Goal: Task Accomplishment & Management: Complete application form

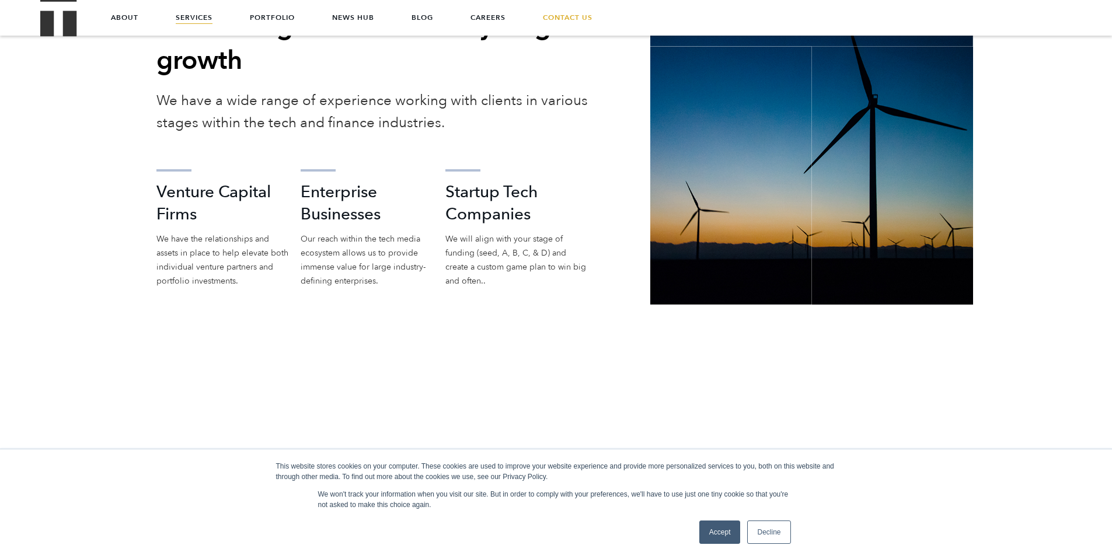
scroll to position [2031, 0]
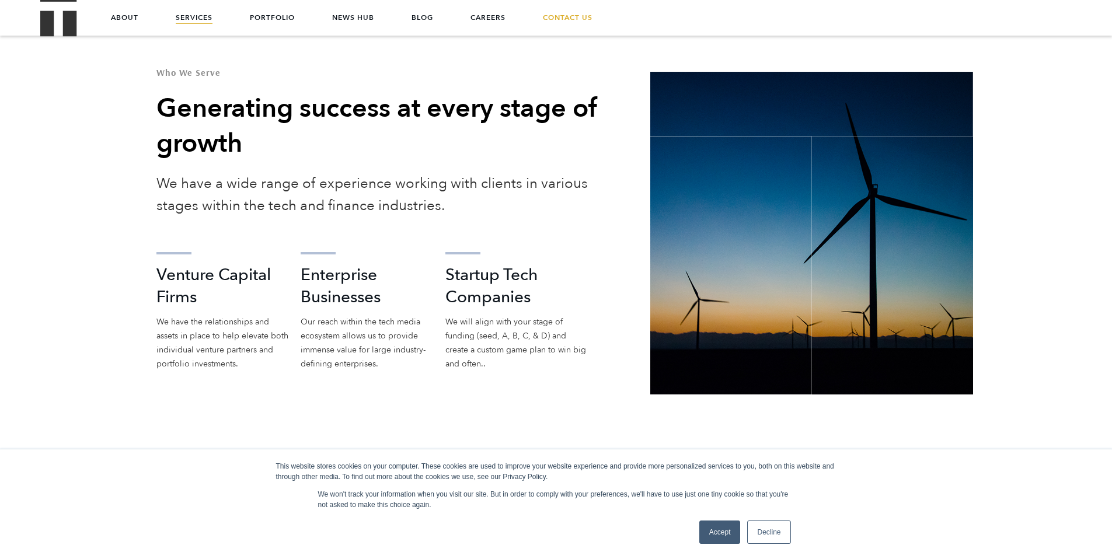
click at [184, 17] on link "Services" at bounding box center [194, 17] width 37 height 35
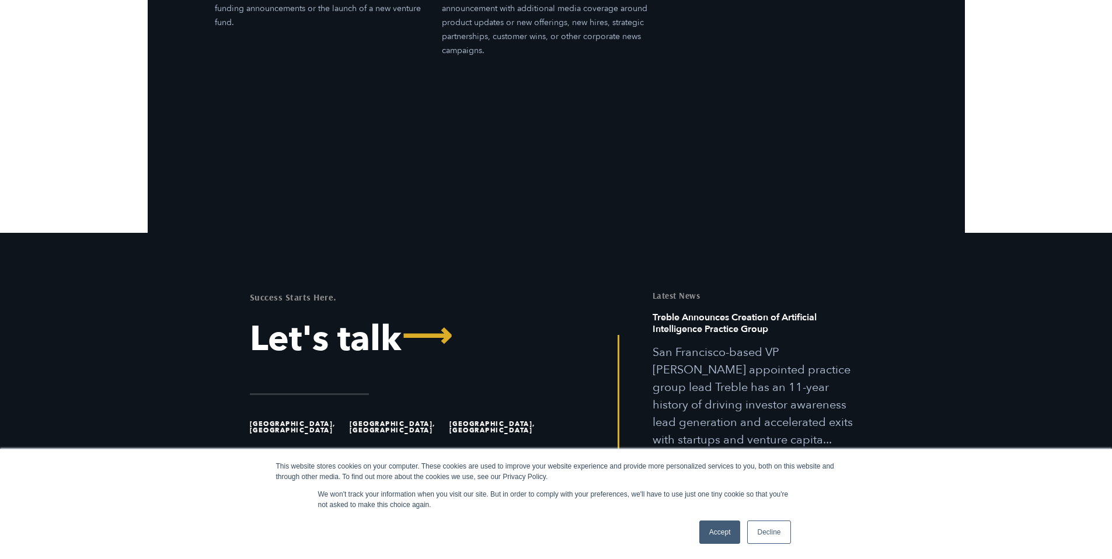
scroll to position [4042, 0]
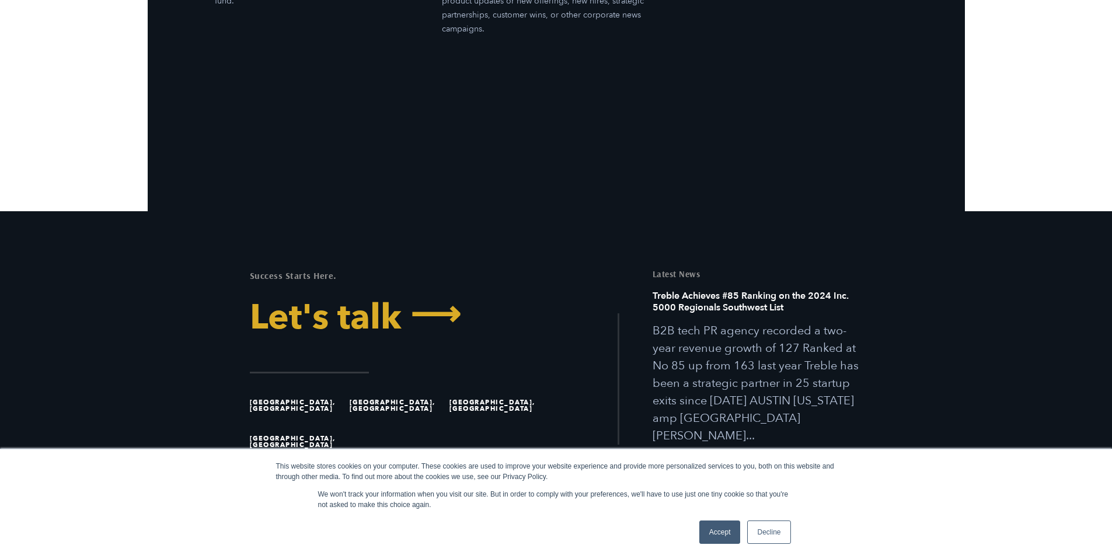
click at [372, 308] on link "Let's talk ⟶" at bounding box center [399, 317] width 298 height 35
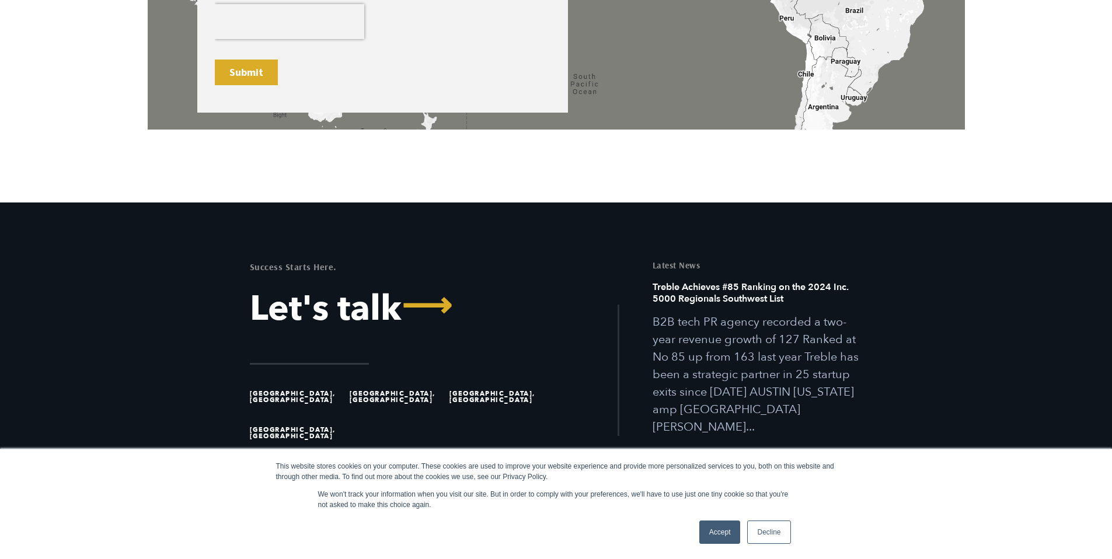
scroll to position [952, 0]
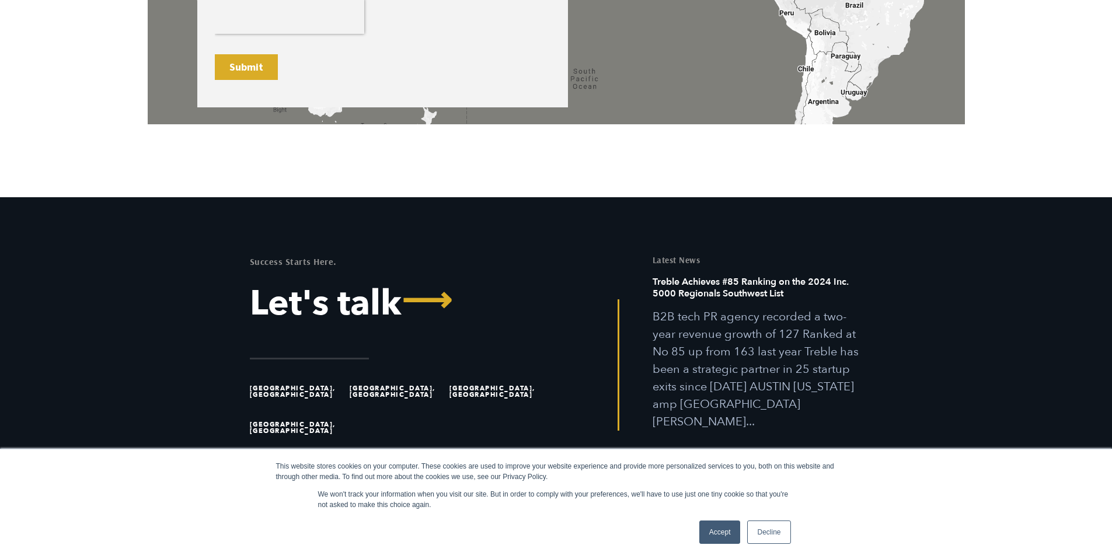
click at [724, 532] on link "Accept" at bounding box center [719, 531] width 41 height 23
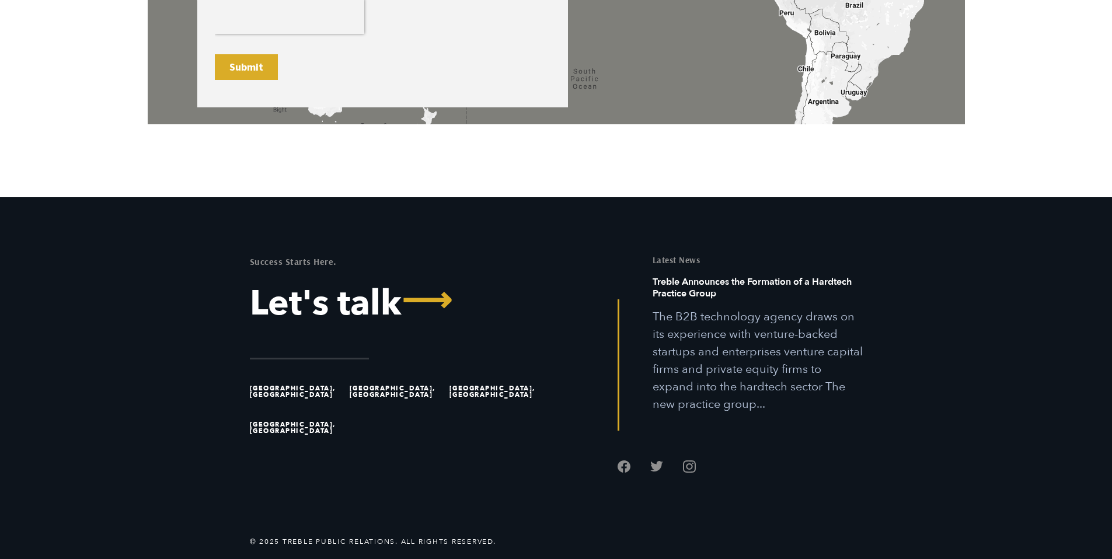
click at [263, 389] on li "[GEOGRAPHIC_DATA], [GEOGRAPHIC_DATA]" at bounding box center [297, 391] width 95 height 36
click at [347, 351] on div "Success Starts Here. Let's talk ⟶ Austin, TX Great Falls, MT San Francisco, CA …" at bounding box center [398, 366] width 315 height 221
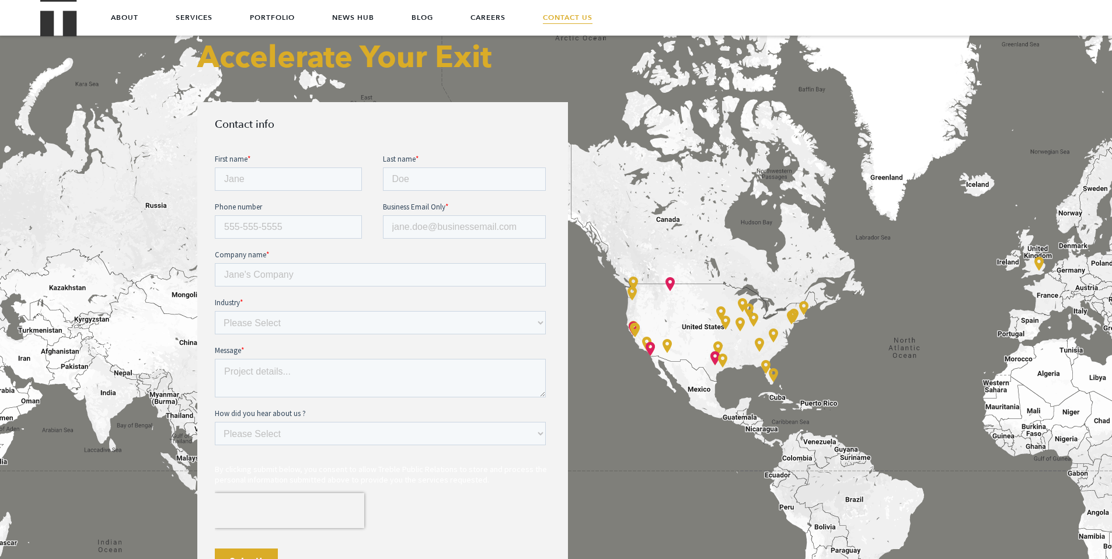
scroll to position [360, 0]
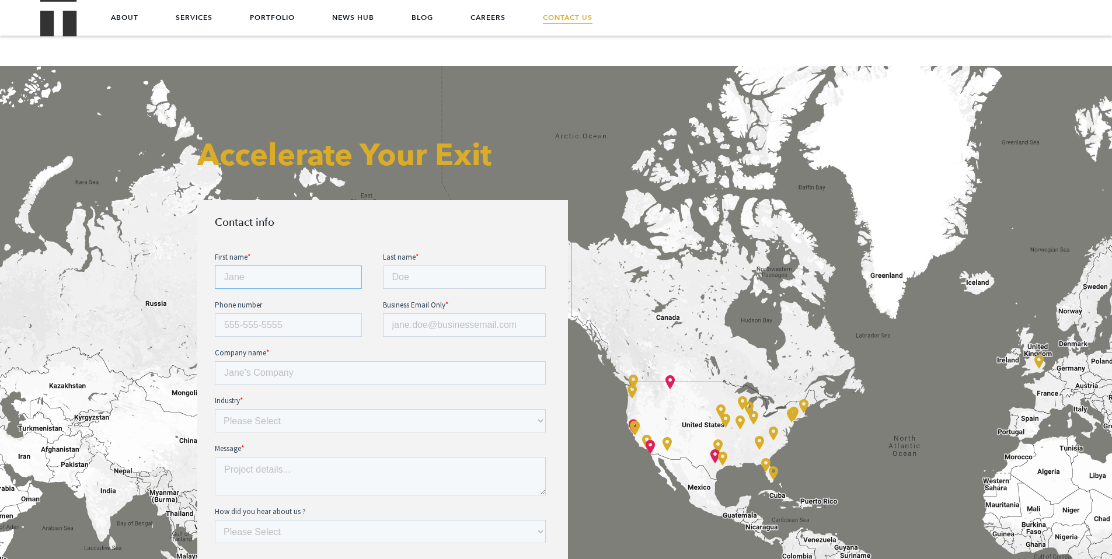
click at [252, 270] on input "First name *" at bounding box center [287, 276] width 147 height 23
type input "Philip"
click at [455, 274] on input "Last name *" at bounding box center [463, 276] width 163 height 23
type input "Wang"
click at [491, 320] on input "Business Email Only *" at bounding box center [463, 324] width 163 height 23
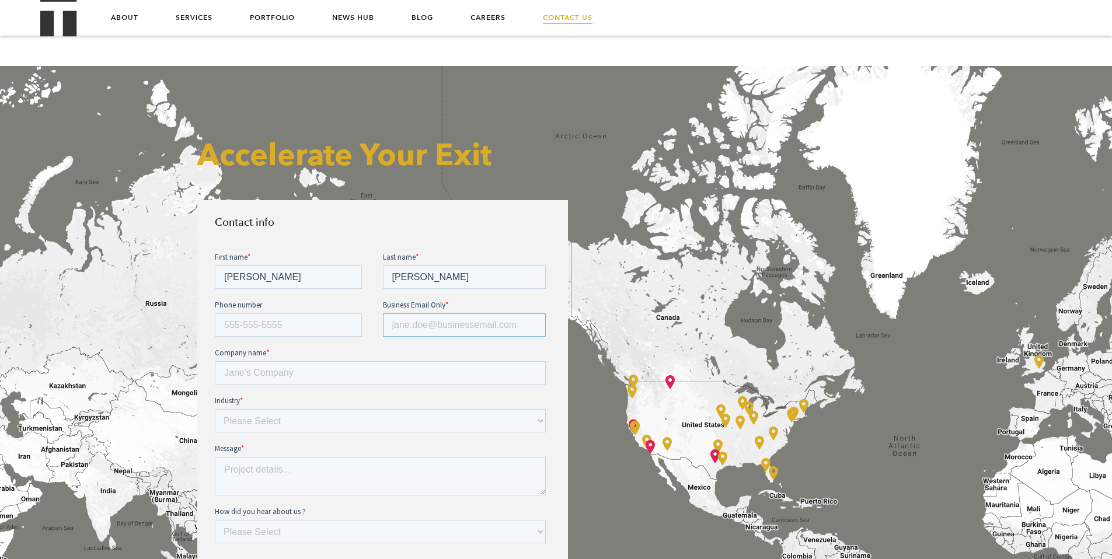
type input "philip@iux.com"
click at [380, 367] on input "Company name *" at bounding box center [379, 372] width 331 height 23
type input "IUX"
click at [360, 431] on select "Please Select E-commerce AI API Big Data Bio Tech (including Life Sciences) Blo…" at bounding box center [379, 419] width 331 height 23
select select "FinTech"
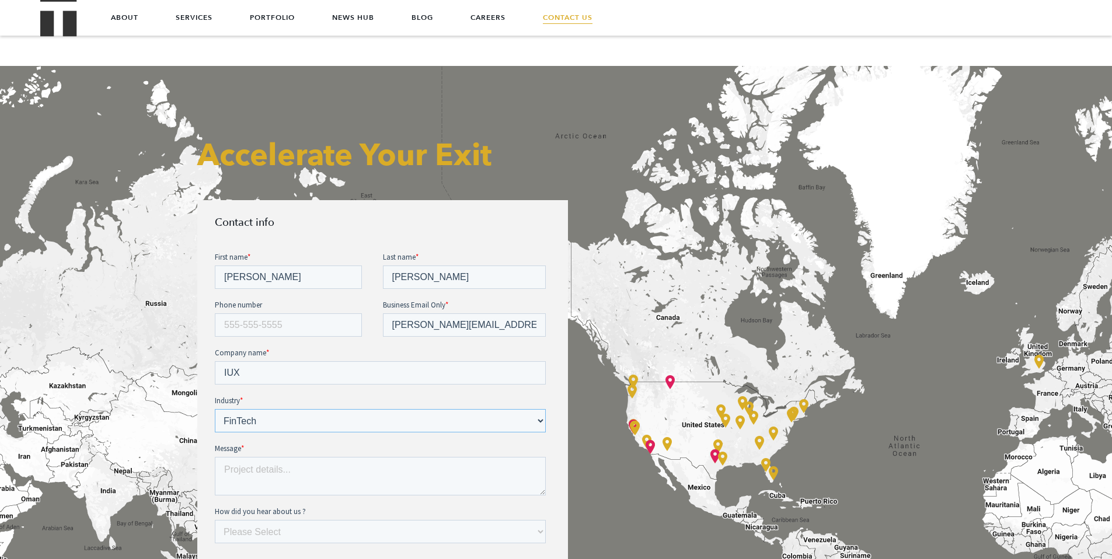
click at [214, 408] on select "Please Select E-commerce AI API Big Data Bio Tech (including Life Sciences) Blo…" at bounding box center [379, 419] width 331 height 23
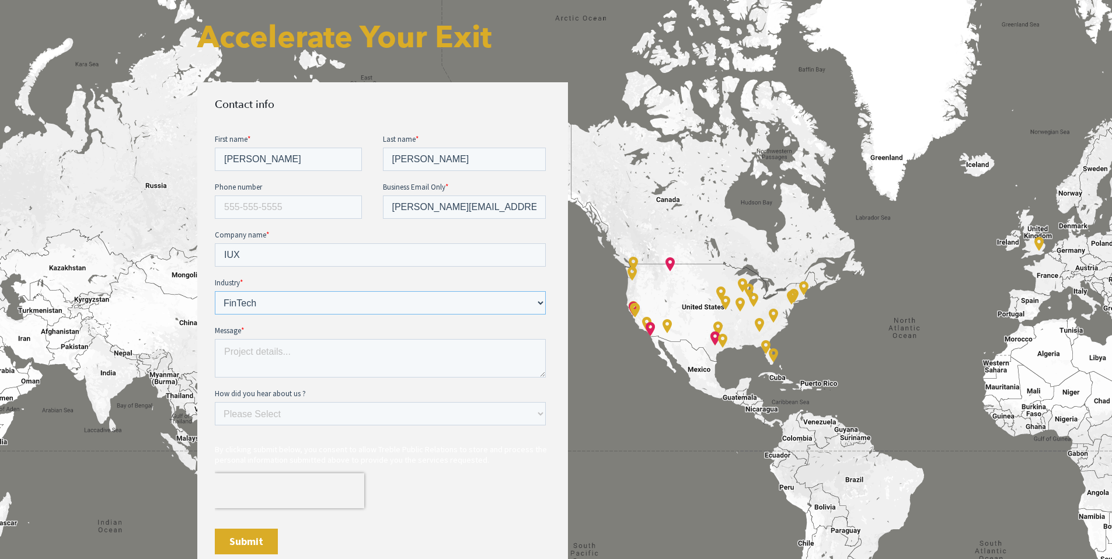
scroll to position [565, 0]
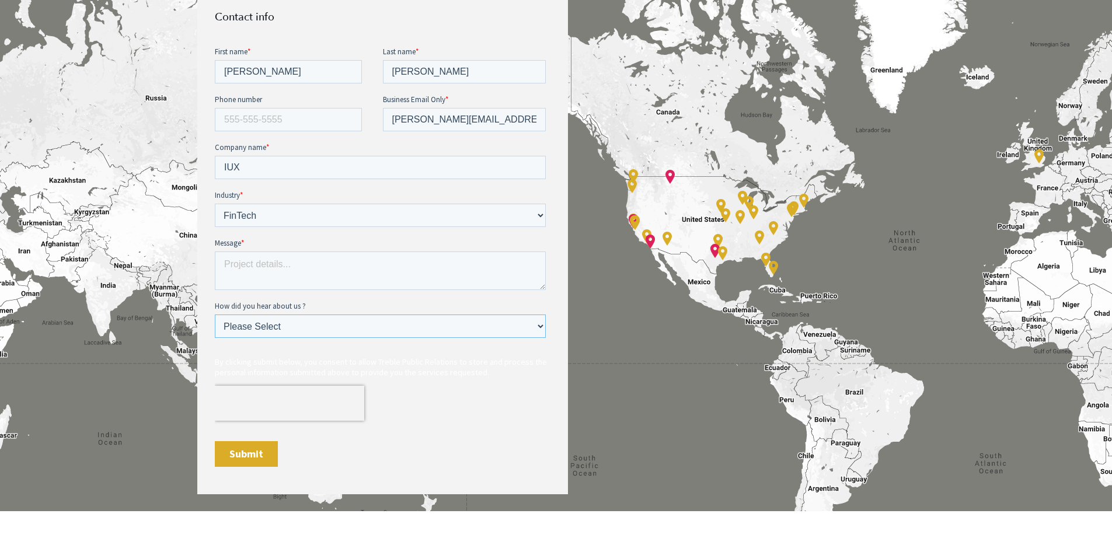
click at [340, 328] on select "Please Select Ad online Social media Video Another website Word of mouth Job li…" at bounding box center [379, 325] width 331 height 23
select select "Word of mouth"
click at [214, 314] on select "Please Select Ad online Social media Video Another website Word of mouth Job li…" at bounding box center [379, 325] width 331 height 23
click at [349, 328] on select "Please Select Ad online Social media Video Another website Word of mouth Job li…" at bounding box center [379, 325] width 331 height 23
click at [214, 314] on select "Please Select Ad online Social media Video Another website Word of mouth Job li…" at bounding box center [379, 325] width 331 height 23
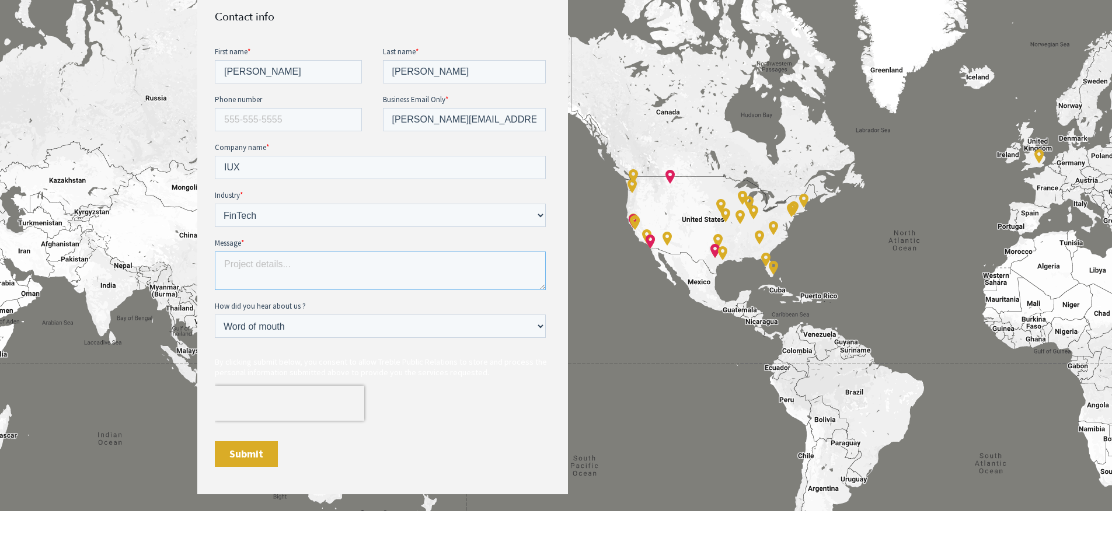
click at [282, 274] on textarea "Message *" at bounding box center [379, 270] width 331 height 39
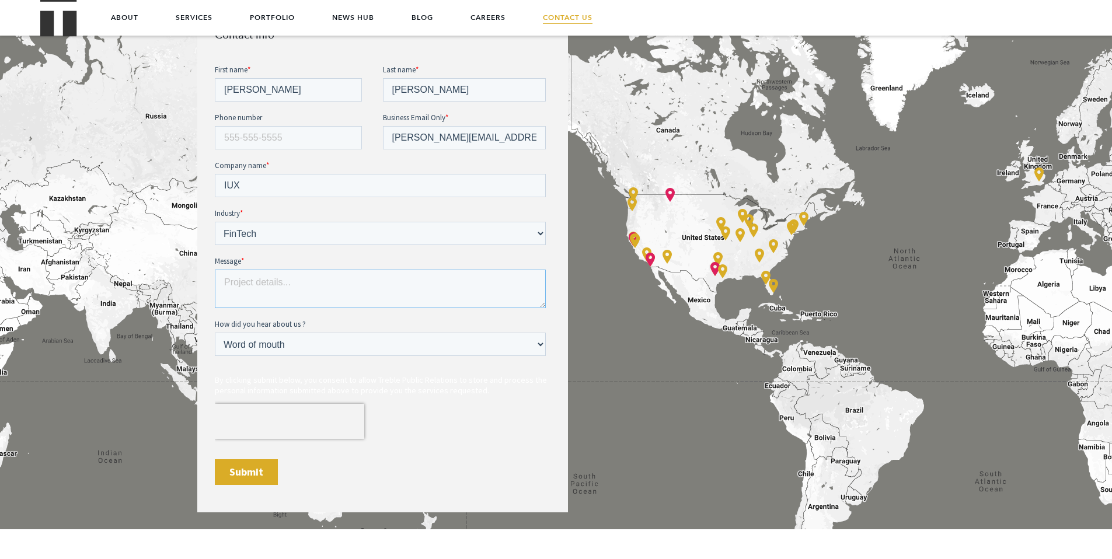
scroll to position [546, 0]
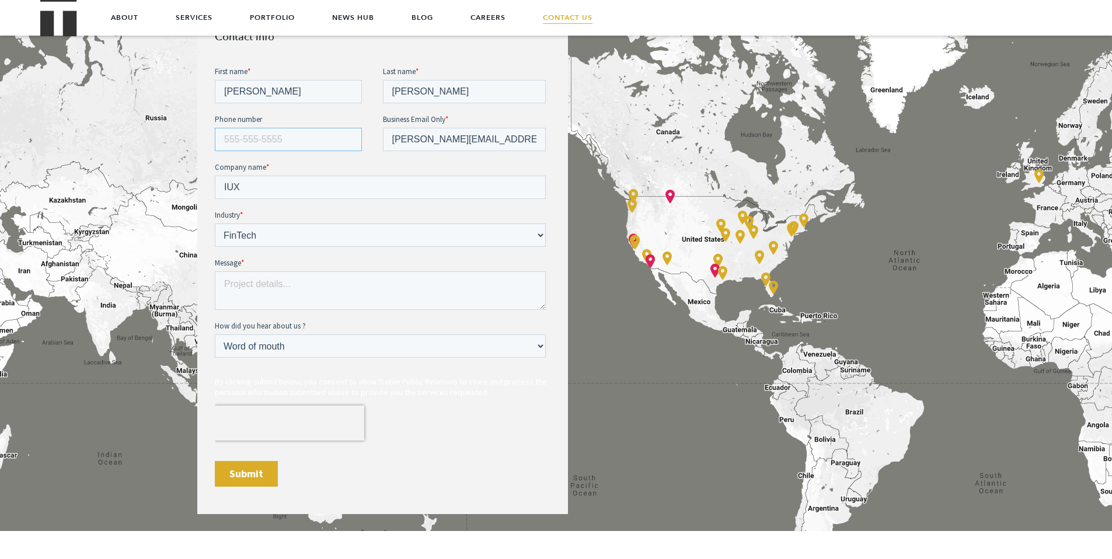
click at [287, 139] on input "Phone number" at bounding box center [287, 138] width 147 height 23
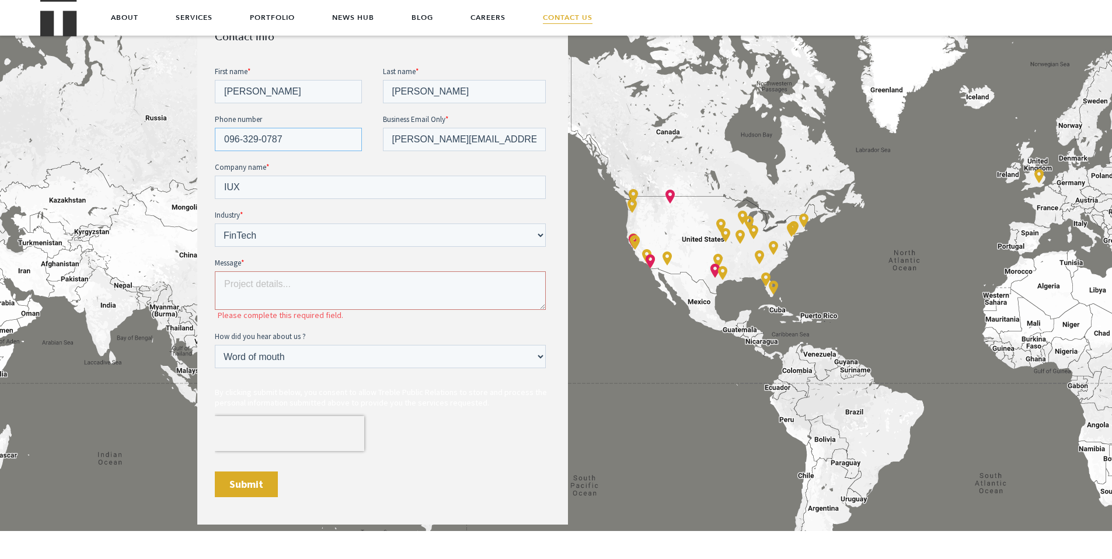
type input "096-329-0787"
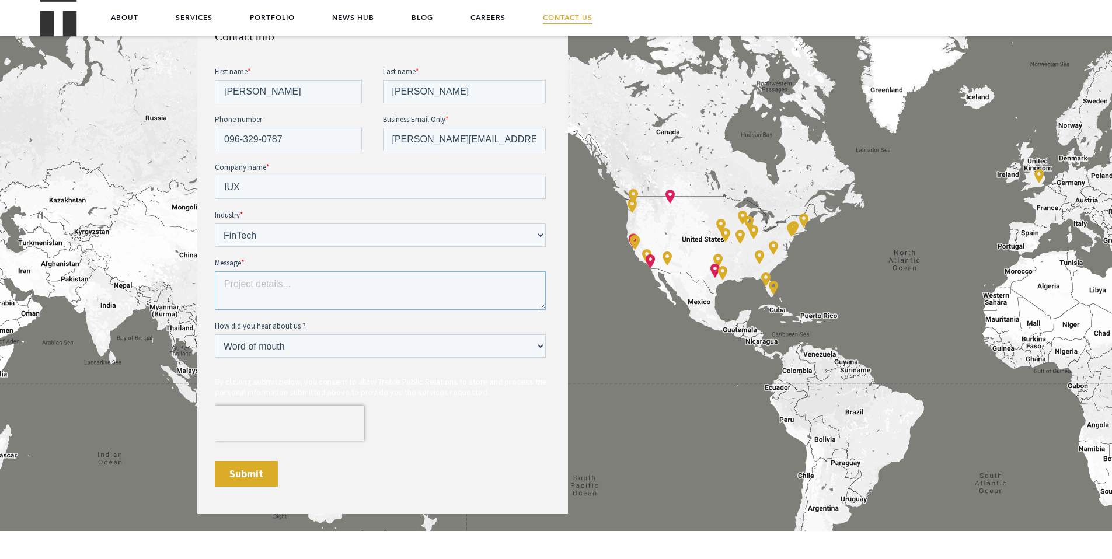
click at [319, 288] on textarea "Message *" at bounding box center [379, 290] width 331 height 39
click at [281, 280] on textarea "Message *" at bounding box center [379, 290] width 331 height 39
paste textarea "I hope this message finds you well. IUX is currently in a phase of rapid global…"
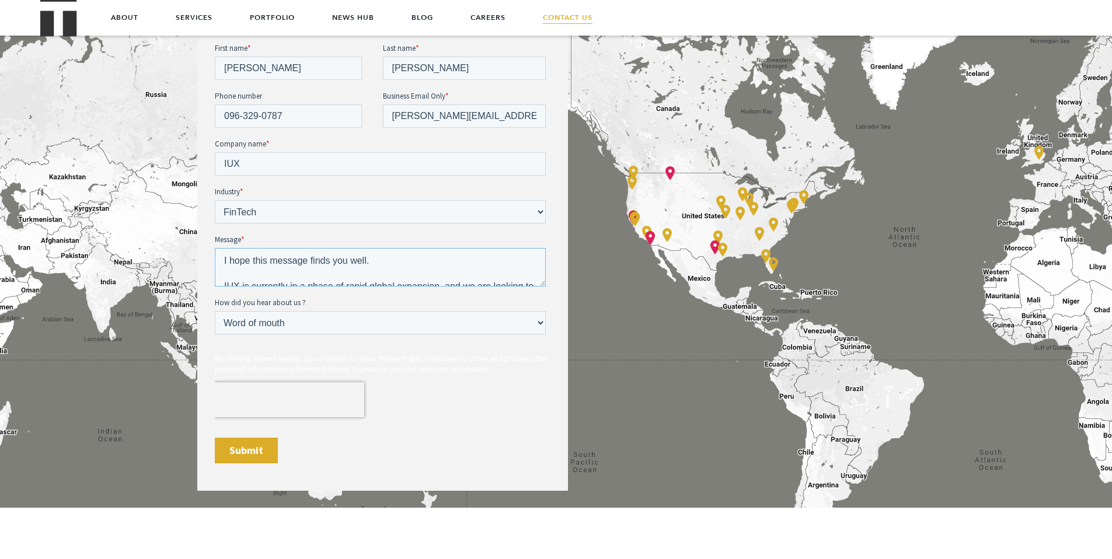
scroll to position [568, 0]
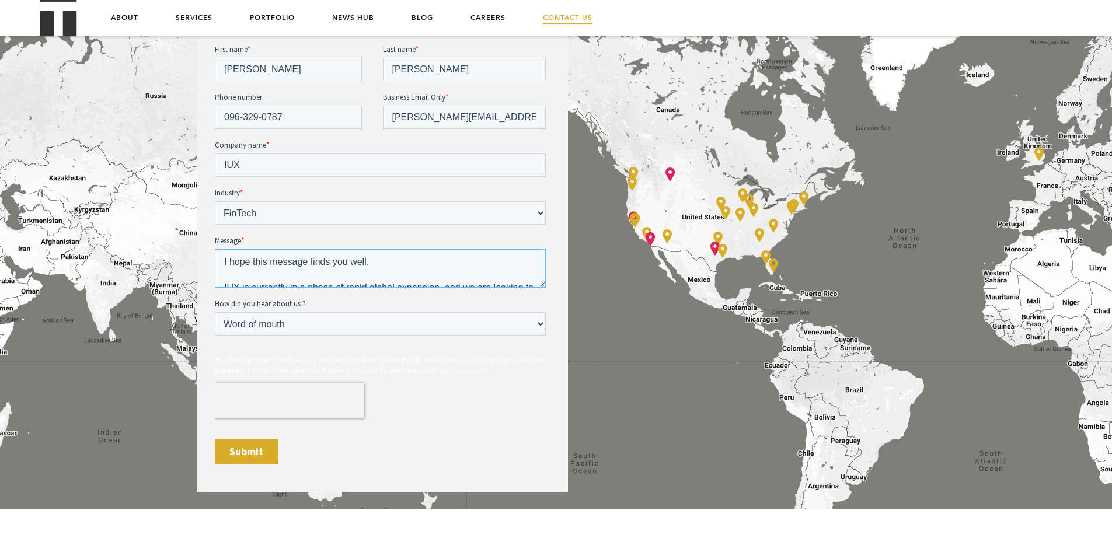
drag, startPoint x: 375, startPoint y: 265, endPoint x: 214, endPoint y: 261, distance: 161.1
click at [214, 261] on textarea "I hope this message finds you well. IUX is currently in a phase of rapid global…" at bounding box center [379, 268] width 331 height 39
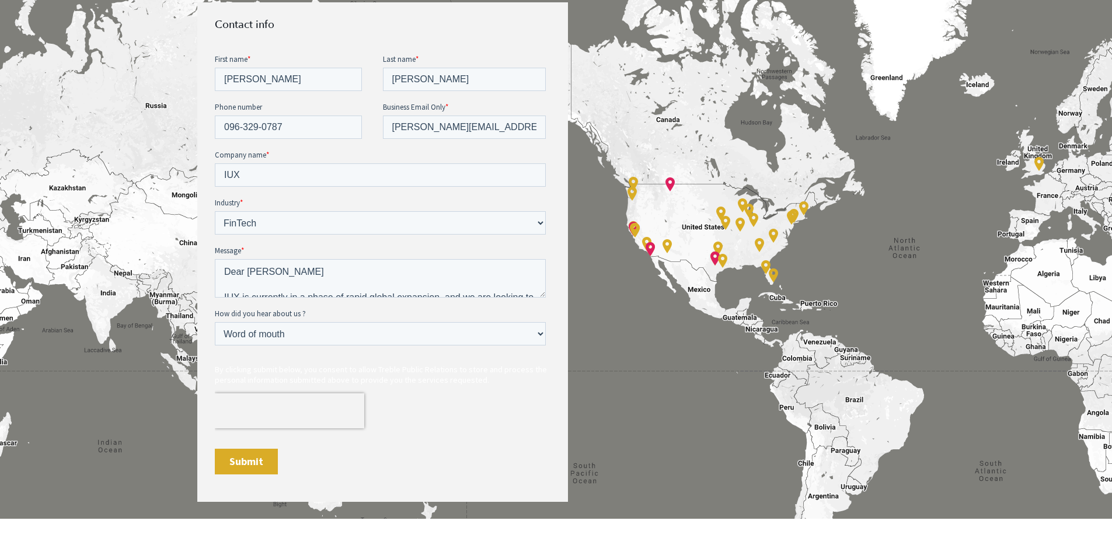
scroll to position [560, 0]
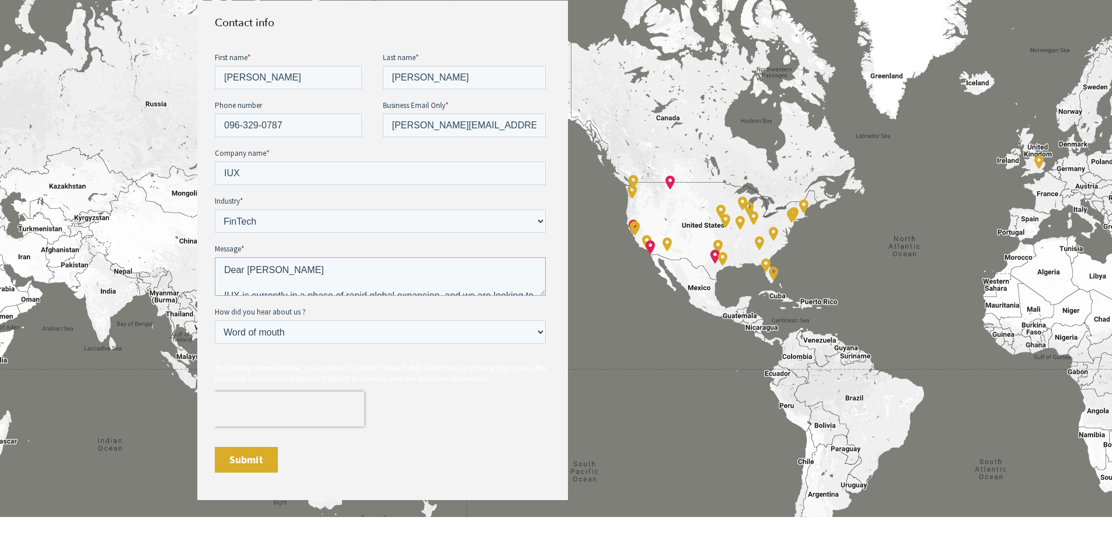
click at [281, 270] on textarea "Dear Tre IUX is currently in a phase of rapid global expansion, and we are look…" at bounding box center [379, 276] width 331 height 39
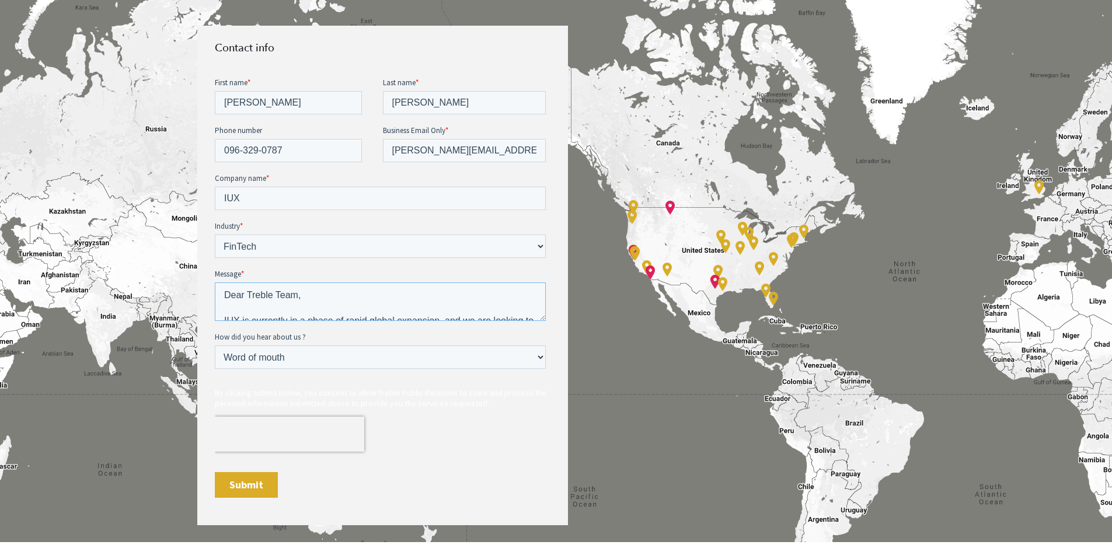
scroll to position [564, 0]
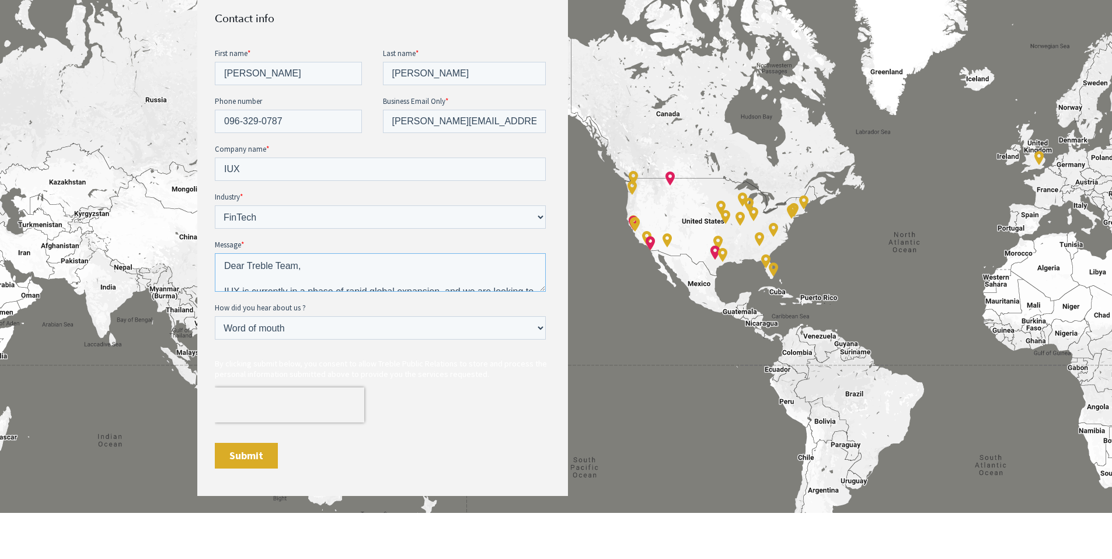
click at [375, 276] on textarea "Dear Treble Team, IUX is currently in a phase of rapid global expansion, and we…" at bounding box center [379, 272] width 331 height 39
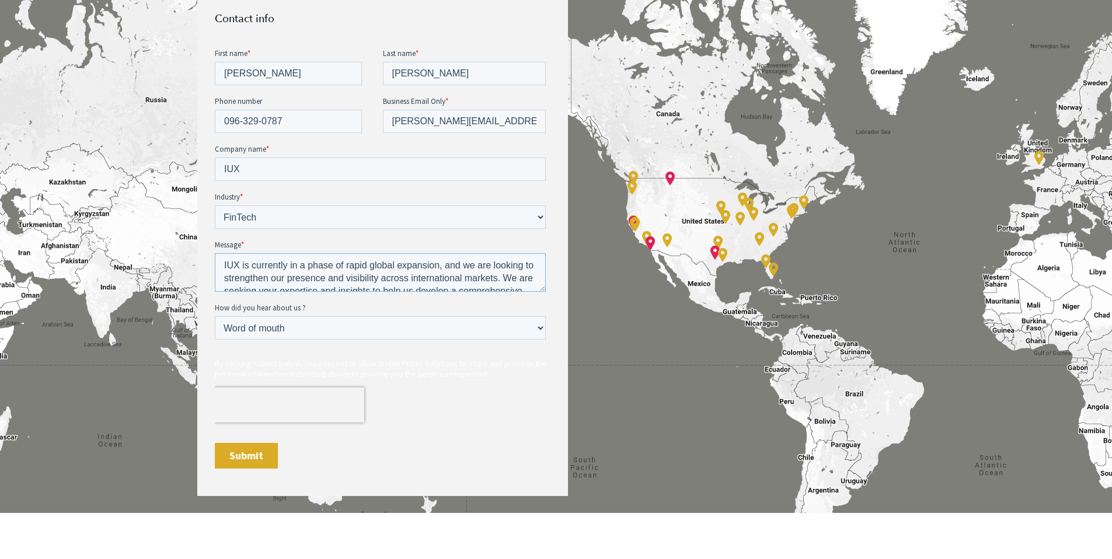
scroll to position [17, 0]
click at [224, 275] on textarea "Dear Treble Team, IUX is currently in a phase of rapid global expansion, and we…" at bounding box center [379, 272] width 331 height 39
drag, startPoint x: 263, startPoint y: 265, endPoint x: 368, endPoint y: 267, distance: 104.5
click at [368, 267] on textarea "Dear Treble Team, I'm Philip Wang, Corporate Communication Officer at IUX. As w…" at bounding box center [379, 272] width 331 height 39
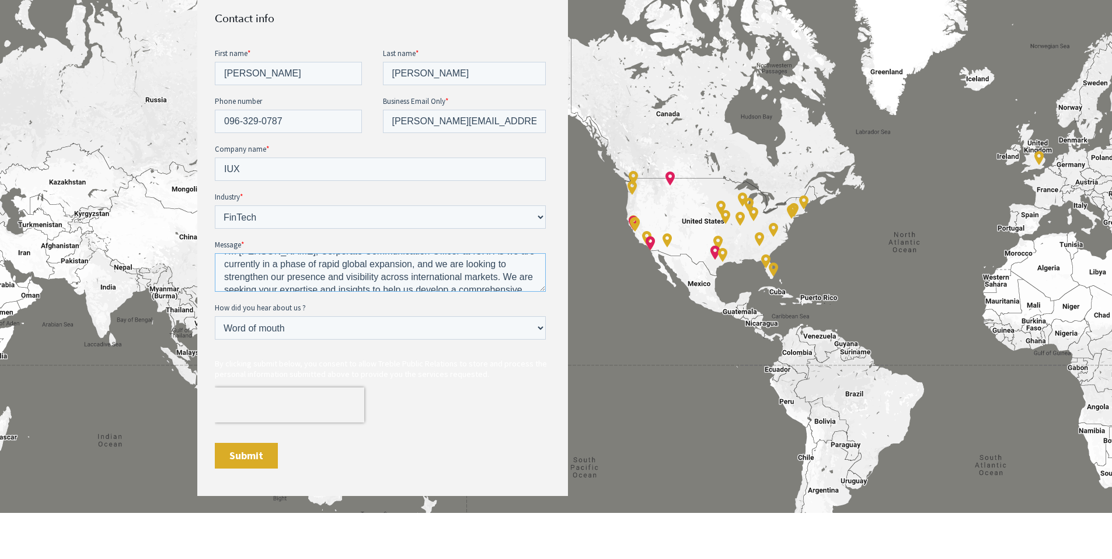
drag, startPoint x: 414, startPoint y: 265, endPoint x: 262, endPoint y: 270, distance: 152.4
click at [262, 270] on textarea "Dear Treble Team, I'm Philip Wang, Corporate Communication Officer at IUX. As w…" at bounding box center [379, 272] width 331 height 39
click at [509, 265] on textarea "Dear Treble Team, I'm Philip Wang, Corporate Communication Officer at IUX. As w…" at bounding box center [379, 272] width 331 height 39
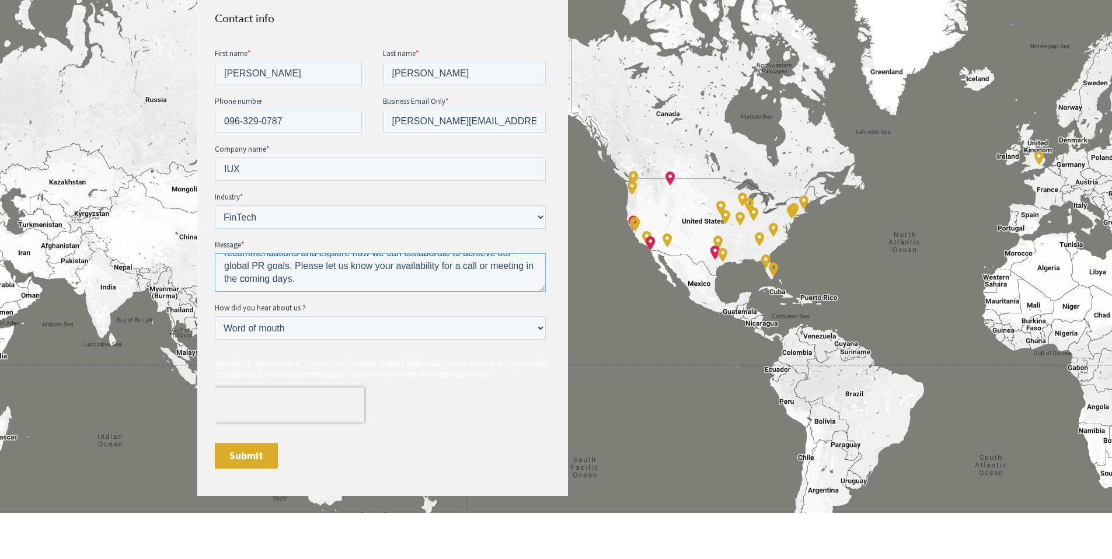
drag, startPoint x: 220, startPoint y: 285, endPoint x: 359, endPoint y: 265, distance: 140.9
click at [359, 265] on textarea "Dear Treble Team, I'm Philip Wang, Corporate Communication Officer at IUX. As w…" at bounding box center [379, 272] width 331 height 39
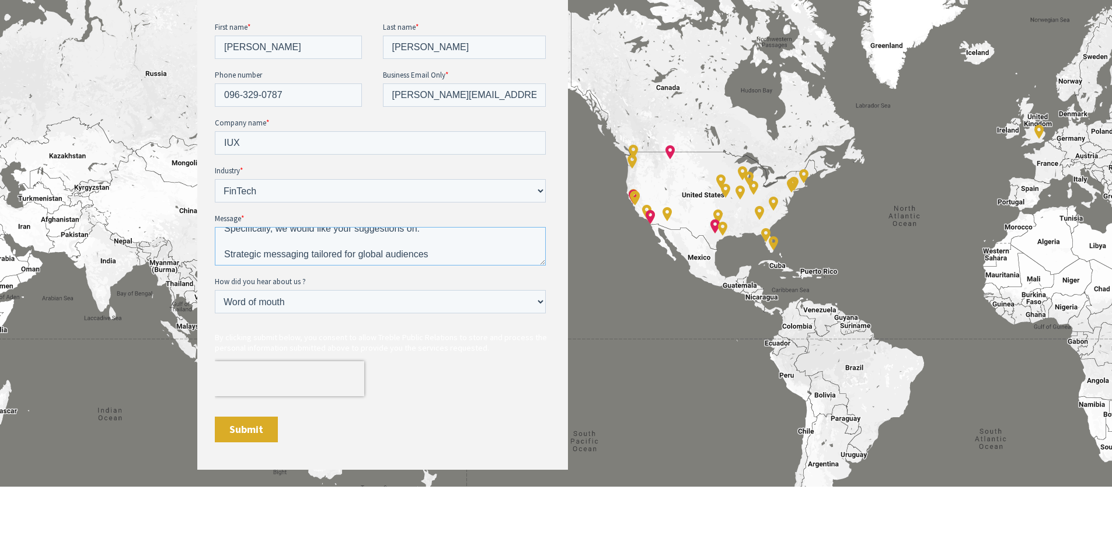
scroll to position [128, 0]
click at [292, 247] on textarea "Dear Treble Team, I'm Philip Wang, Corporate Communication Officer at IUX. As w…" at bounding box center [379, 245] width 331 height 39
drag, startPoint x: 437, startPoint y: 251, endPoint x: 244, endPoint y: 249, distance: 192.6
click at [244, 249] on textarea "Dear Treble Team, I'm Philip Wang, Corporate Communication Officer at IUX. As w…" at bounding box center [379, 245] width 331 height 39
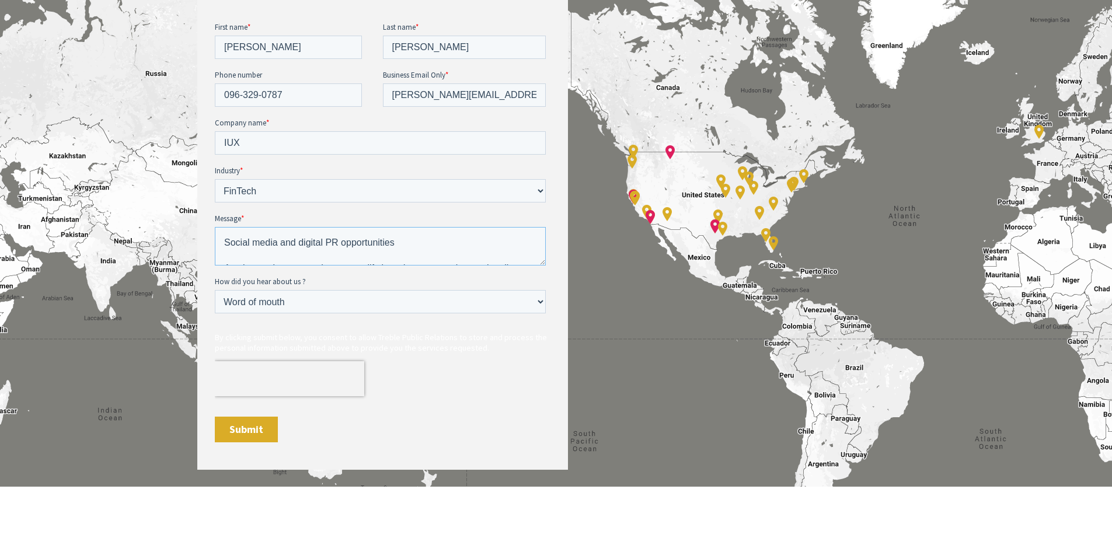
click at [278, 256] on textarea "Dear Treble Team, I'm Philip Wang, Corporate Communication Officer at IUX. As w…" at bounding box center [379, 245] width 331 height 39
drag, startPoint x: 355, startPoint y: 253, endPoint x: 229, endPoint y: 237, distance: 126.9
click at [229, 237] on textarea "Dear Treble Team, I'm Philip Wang, Corporate Communication Officer at IUX. As w…" at bounding box center [379, 245] width 331 height 39
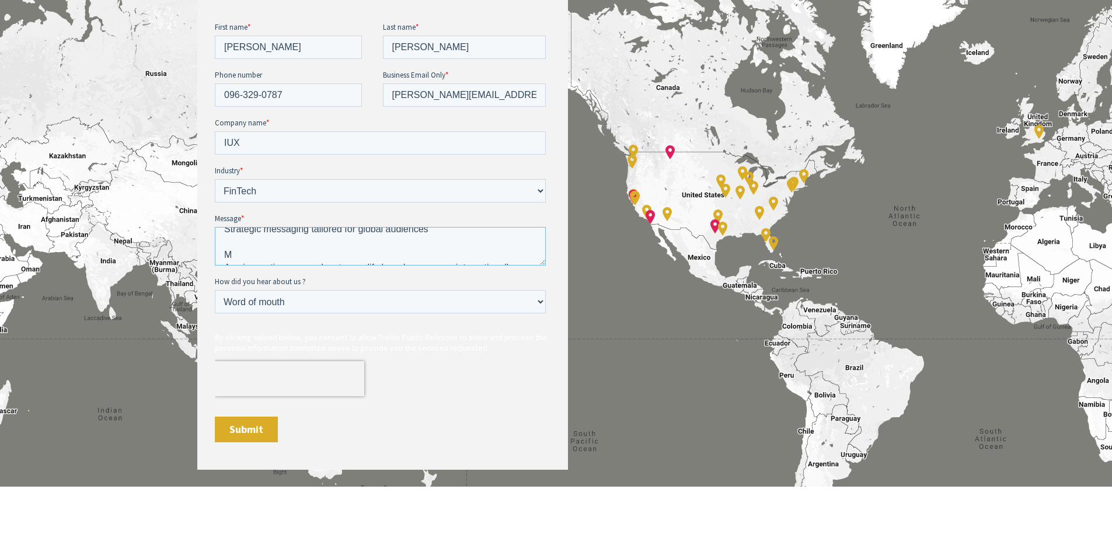
drag, startPoint x: 240, startPoint y: 249, endPoint x: 222, endPoint y: 239, distance: 20.9
click at [214, 240] on html "First name * Philip Last name * Wang Phone number 096-329-0787 Business Email O…" at bounding box center [382, 241] width 336 height 441
drag, startPoint x: 225, startPoint y: 236, endPoint x: 421, endPoint y: 241, distance: 196.7
click at [421, 241] on textarea "Dear Treble Team, I'm Philip Wang, Corporate Communication Officer at IUX. As w…" at bounding box center [379, 245] width 331 height 39
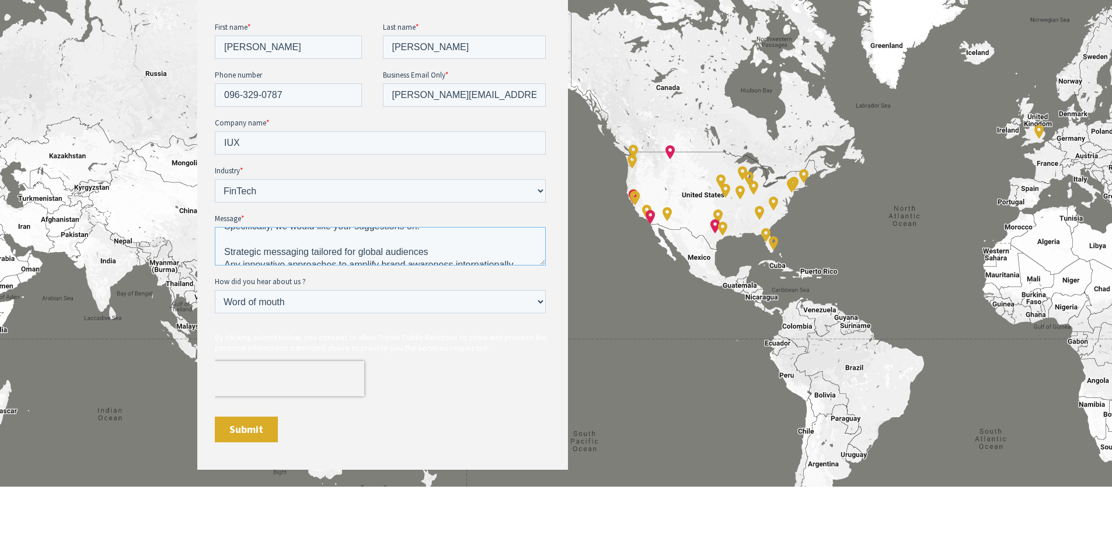
scroll to position [130, 0]
click at [444, 249] on textarea "Dear Treble Team, I'm Philip Wang, Corporate Communication Officer at IUX. As w…" at bounding box center [379, 245] width 331 height 39
drag, startPoint x: 442, startPoint y: 249, endPoint x: 240, endPoint y: 248, distance: 201.9
drag, startPoint x: 428, startPoint y: 252, endPoint x: 223, endPoint y: 249, distance: 204.8
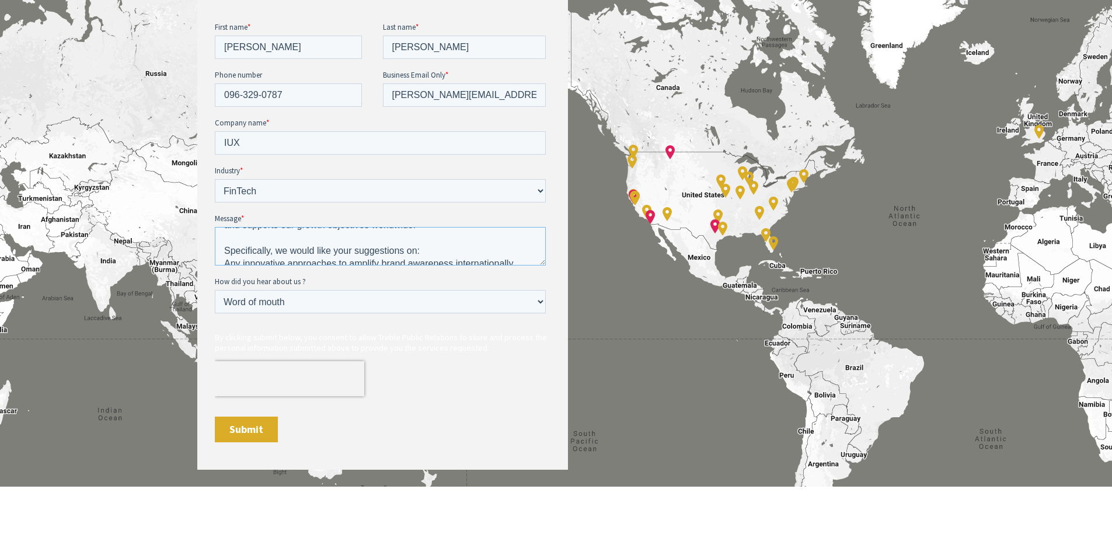
click at [223, 249] on textarea "Dear Treble Team, I'm Philip Wang, Corporate Communication Officer at IUX. As w…" at bounding box center [379, 245] width 331 height 39
click at [224, 248] on textarea "Dear Treble Team, I'm Philip Wang, Corporate Communication Officer at IUX. As w…" at bounding box center [379, 245] width 331 height 39
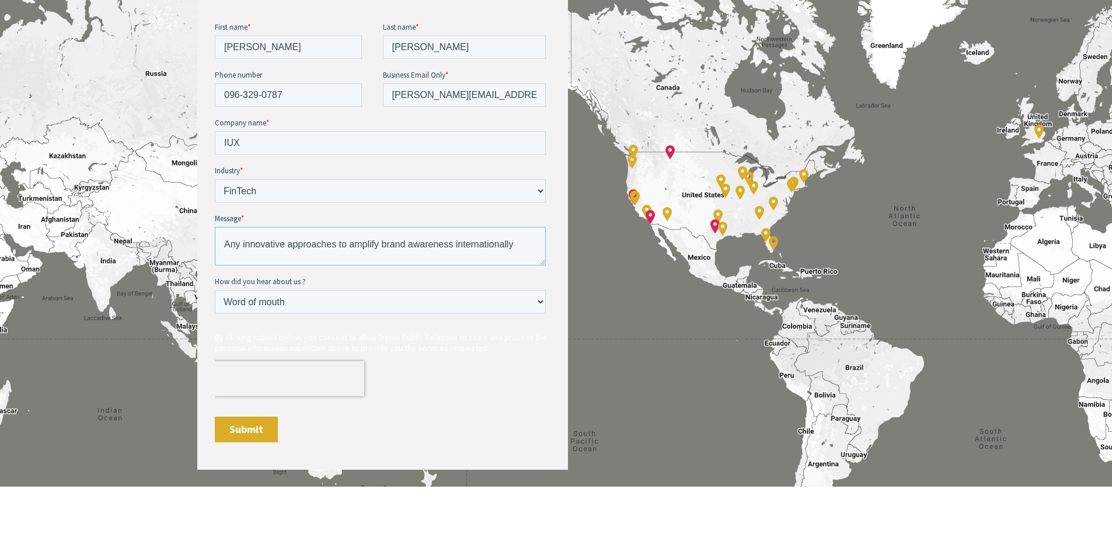
scroll to position [111, 0]
drag, startPoint x: 525, startPoint y: 244, endPoint x: 225, endPoint y: 242, distance: 299.4
click at [225, 242] on textarea "Dear Treble Team, I'm Philip Wang, Corporate Communication Officer at IUX. As w…" at bounding box center [379, 245] width 331 height 39
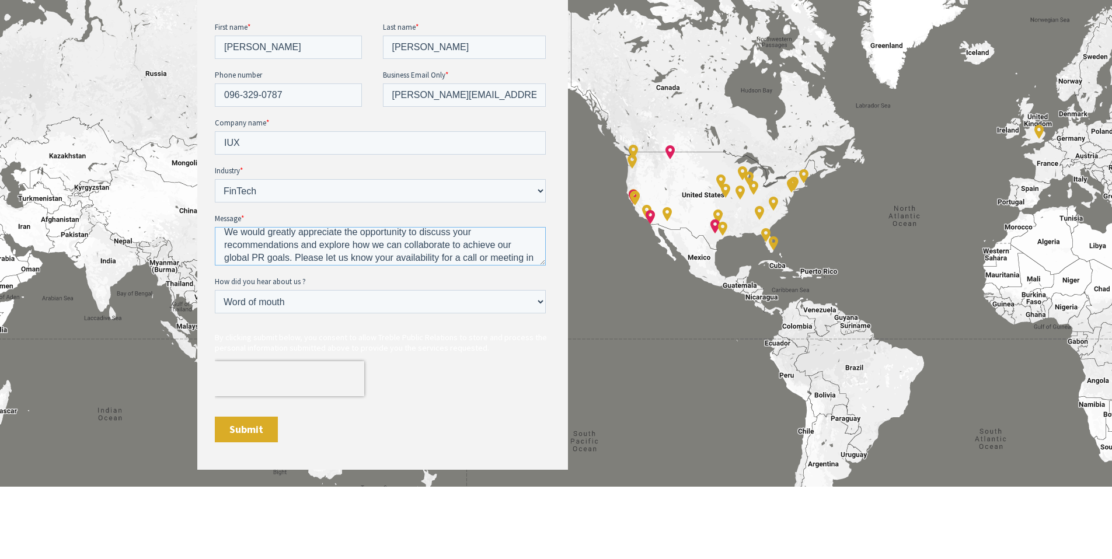
scroll to position [141, 0]
drag, startPoint x: 455, startPoint y: 245, endPoint x: 289, endPoint y: 243, distance: 166.3
click at [289, 243] on textarea "Dear Treble Team, I'm Philip Wang, Corporate Communication Officer at IUX. As w…" at bounding box center [379, 245] width 331 height 39
drag, startPoint x: 504, startPoint y: 253, endPoint x: 424, endPoint y: 253, distance: 80.5
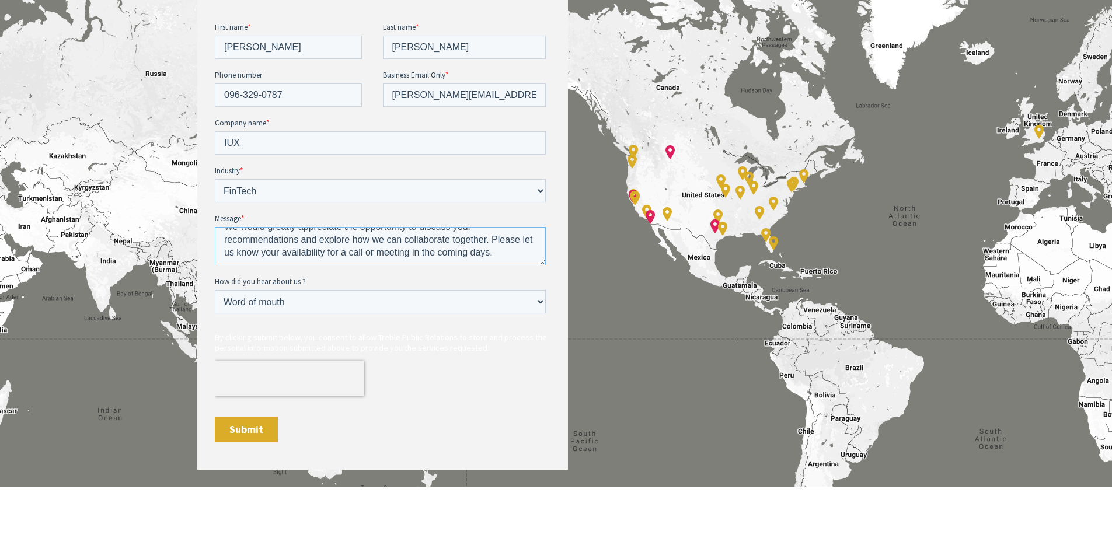
click at [424, 253] on textarea "Dear Treble Team, I'm Philip Wang, Corporate Communication Officer at IUX. As w…" at bounding box center [379, 245] width 331 height 39
type textarea "Dear Treble Team, I'm Philip Wang, Corporate Communication Officer at IUX. As w…"
click at [258, 352] on fieldset "By clicking submit below, you consent to allow Treble Public Relations to store…" at bounding box center [382, 341] width 336 height 37
click at [225, 349] on span "By clicking submit below, you consent to allow Treble Public Relations to store…" at bounding box center [380, 341] width 332 height 21
drag, startPoint x: 215, startPoint y: 320, endPoint x: 307, endPoint y: 333, distance: 92.5
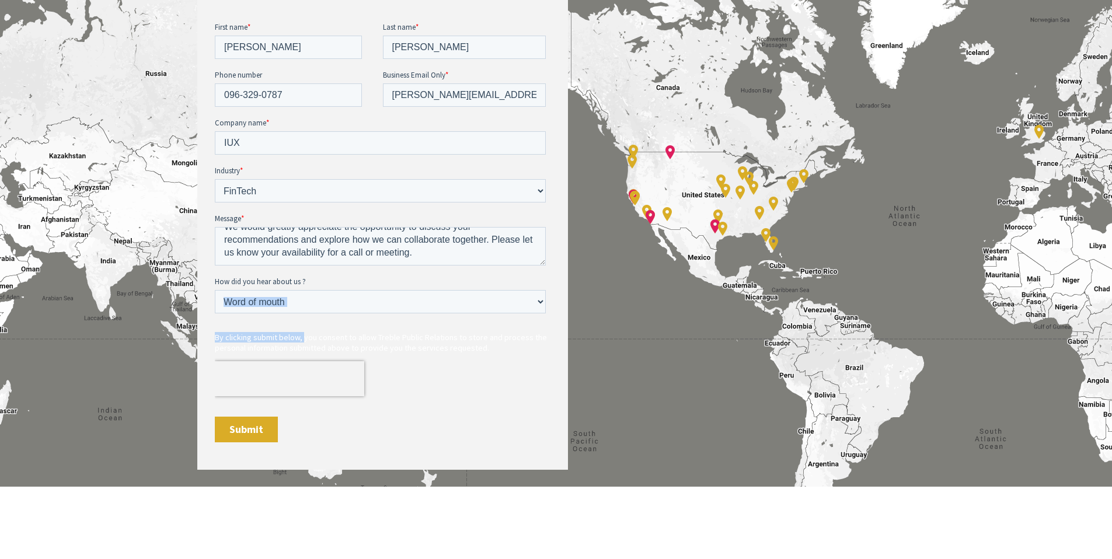
click at [303, 333] on form "First name * Philip Last name * Wang Phone number 096-329-0787 Business Email O…" at bounding box center [382, 236] width 336 height 431
click at [489, 345] on p "By clicking submit below, you consent to allow Treble Public Relations to store…" at bounding box center [382, 341] width 336 height 21
drag, startPoint x: 424, startPoint y: 348, endPoint x: 209, endPoint y: 312, distance: 218.3
click at [214, 312] on html "First name * Philip Last name * Wang Phone number 096-329-0787 Business Email O…" at bounding box center [382, 241] width 336 height 441
click at [262, 427] on input "Submit" at bounding box center [245, 429] width 63 height 26
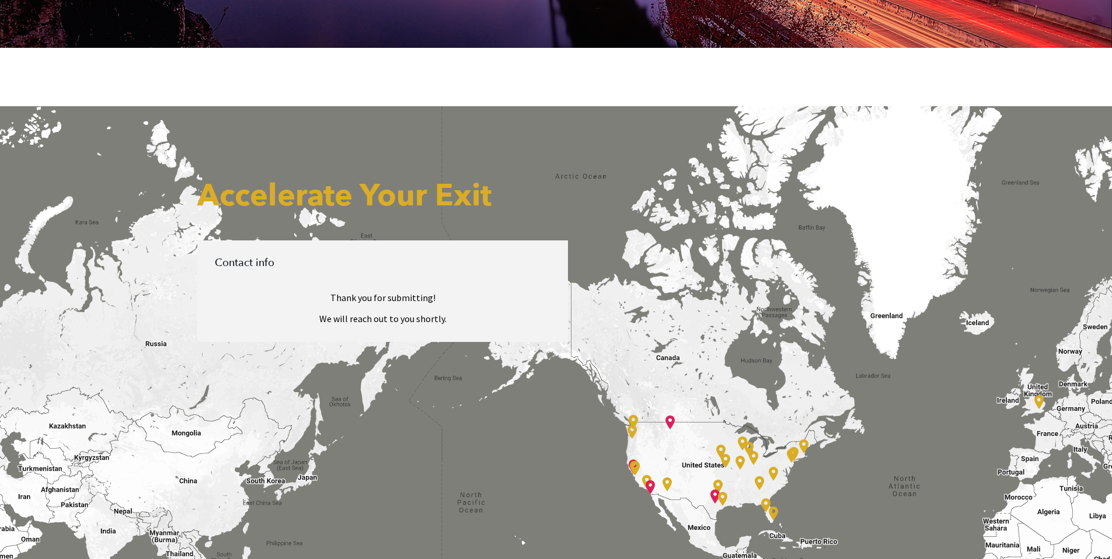
scroll to position [323, 0]
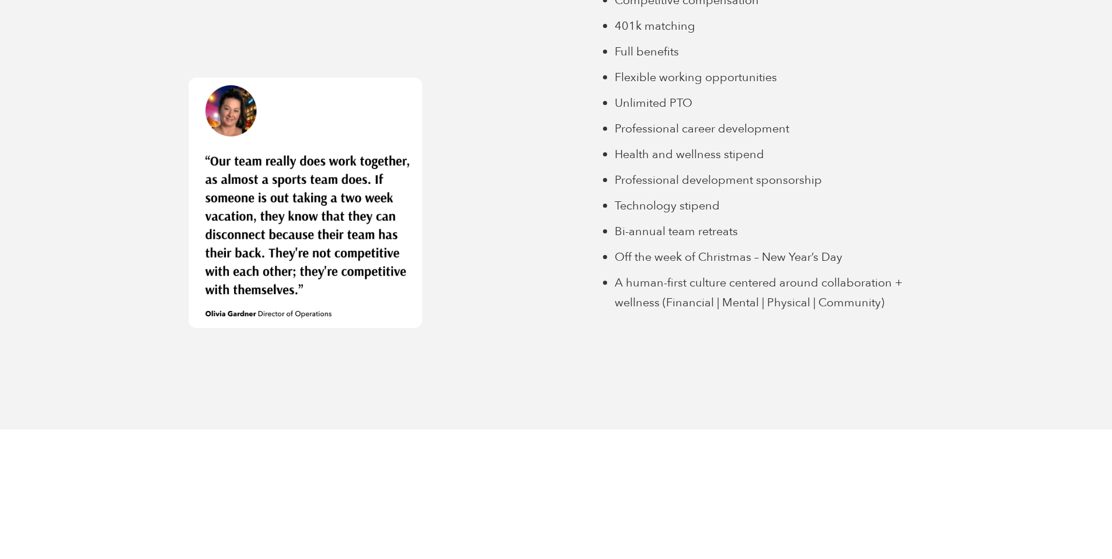
scroll to position [3713, 0]
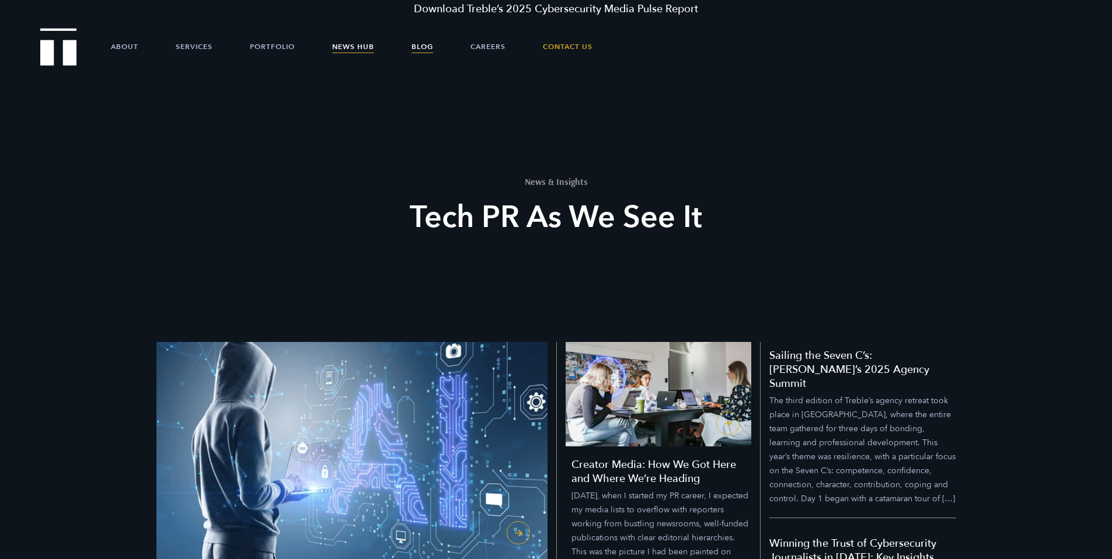
click at [345, 45] on link "News Hub" at bounding box center [353, 46] width 42 height 35
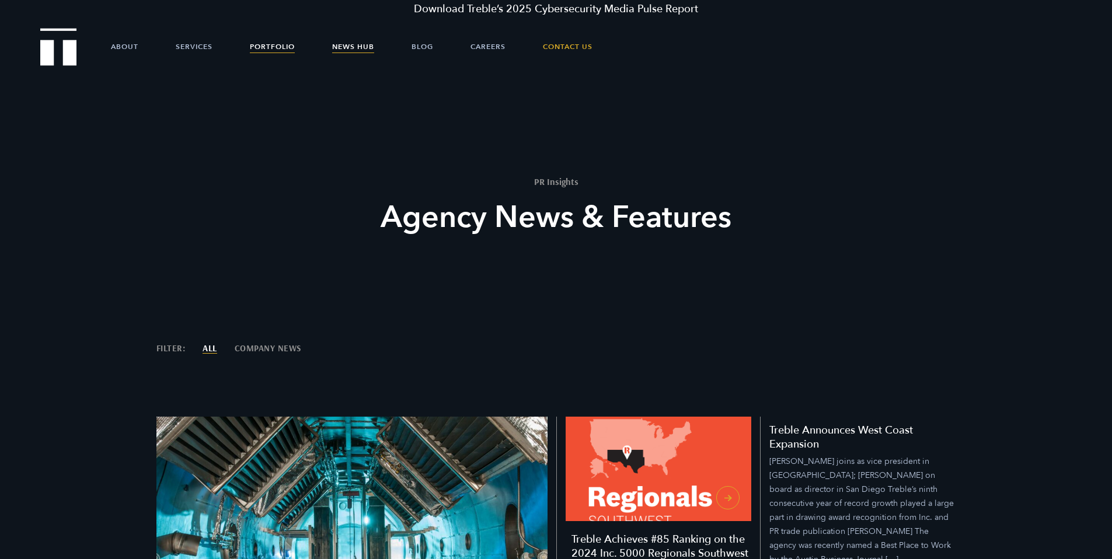
click at [292, 43] on link "Portfolio" at bounding box center [272, 46] width 45 height 35
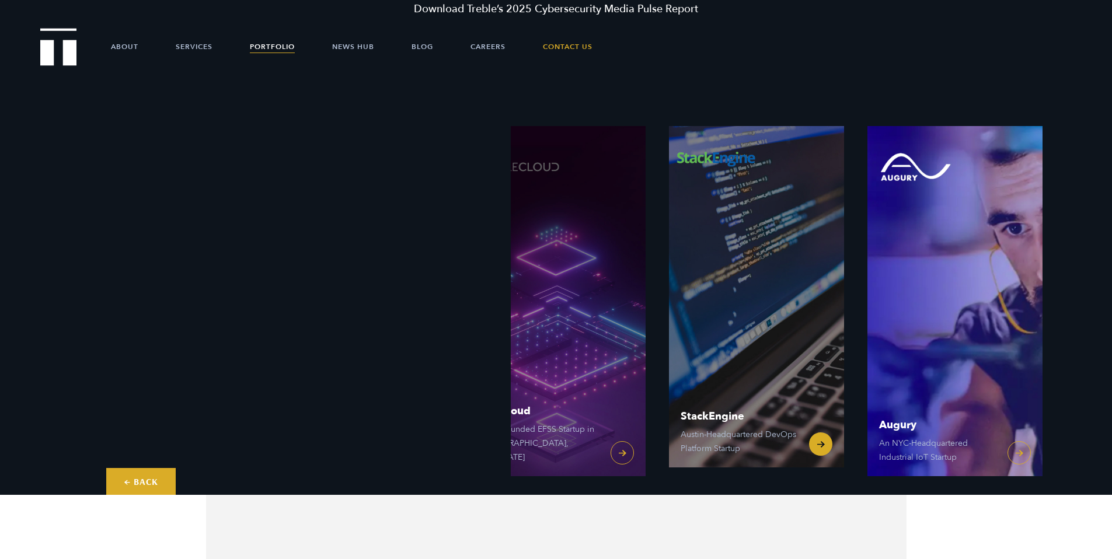
drag, startPoint x: 1045, startPoint y: 304, endPoint x: 846, endPoint y: 310, distance: 199.1
click at [844, 310] on link "StackEngine Austin-Headquartered DevOps Platform Startup" at bounding box center [756, 292] width 175 height 350
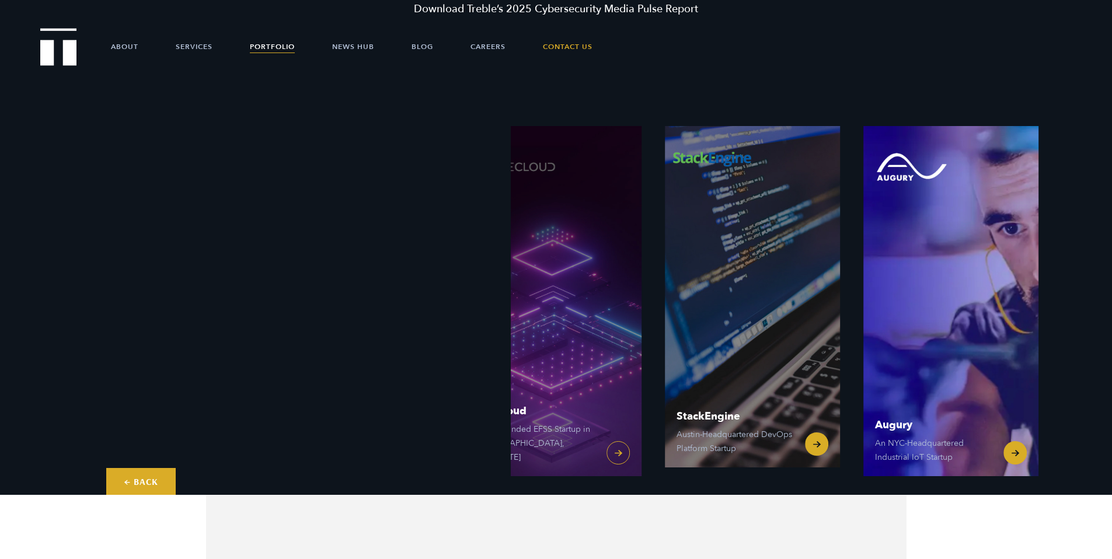
drag, startPoint x: 993, startPoint y: 289, endPoint x: 761, endPoint y: 306, distance: 231.7
click at [764, 305] on div "FileCloud A Self-Funded EFSS Startup in [GEOGRAPHIC_DATA], [US_STATE] StackEngi…" at bounding box center [763, 301] width 595 height 350
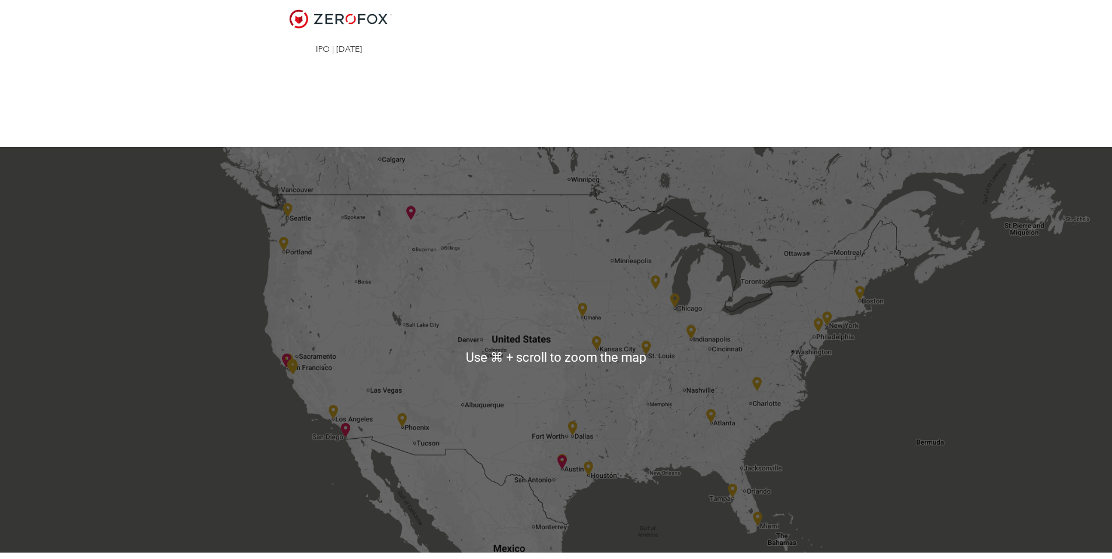
scroll to position [2315, 0]
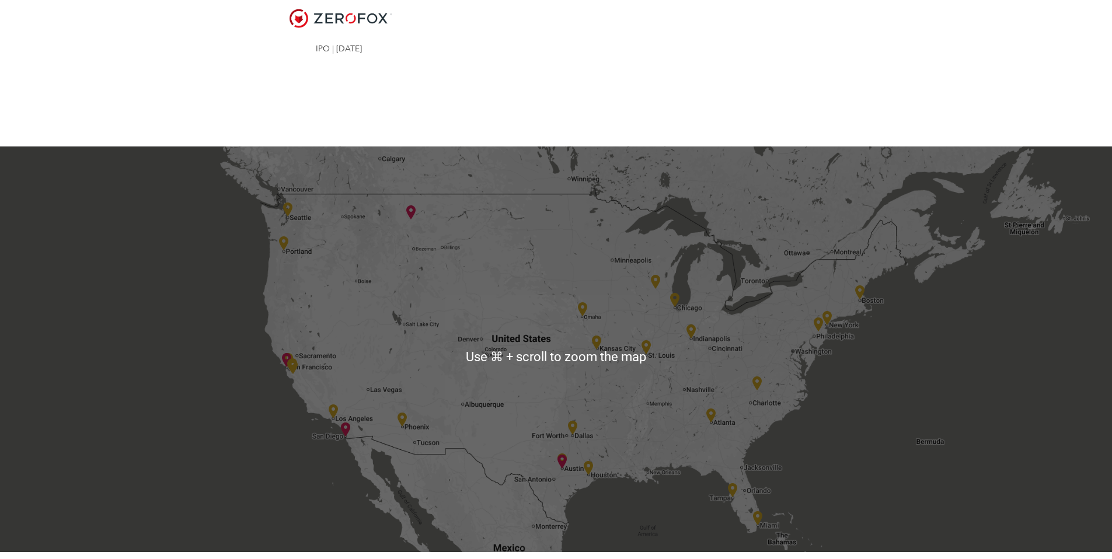
click at [595, 201] on div at bounding box center [556, 356] width 1112 height 420
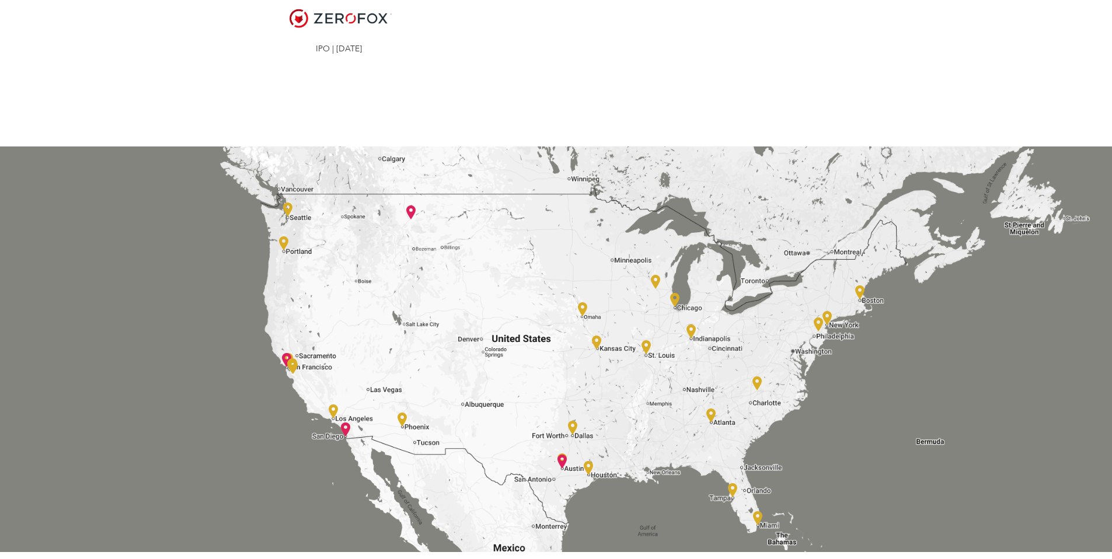
click at [490, 312] on div at bounding box center [556, 356] width 1112 height 420
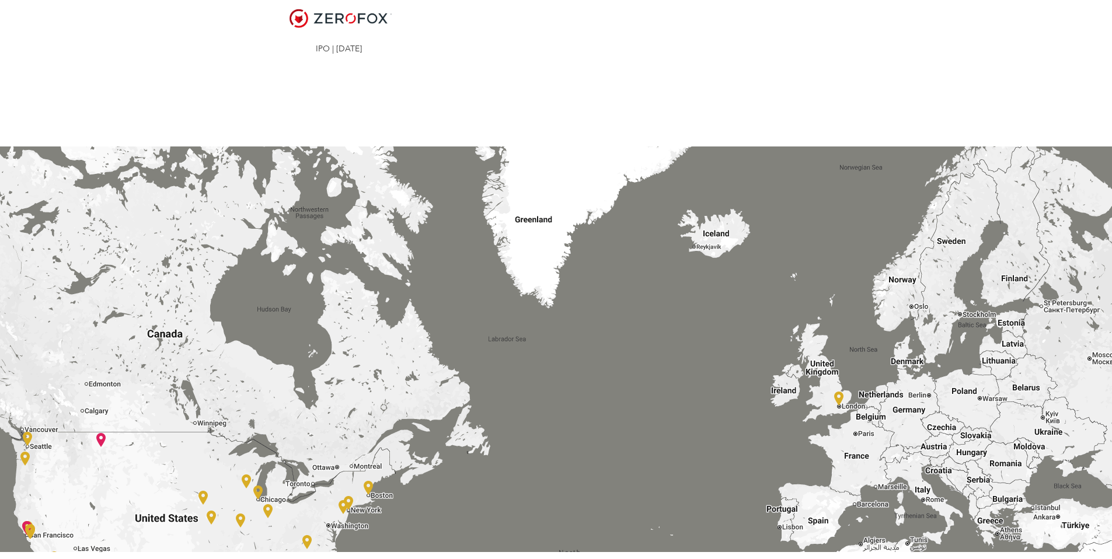
drag, startPoint x: 534, startPoint y: 394, endPoint x: 533, endPoint y: 291, distance: 103.3
click at [533, 291] on div at bounding box center [556, 356] width 1112 height 420
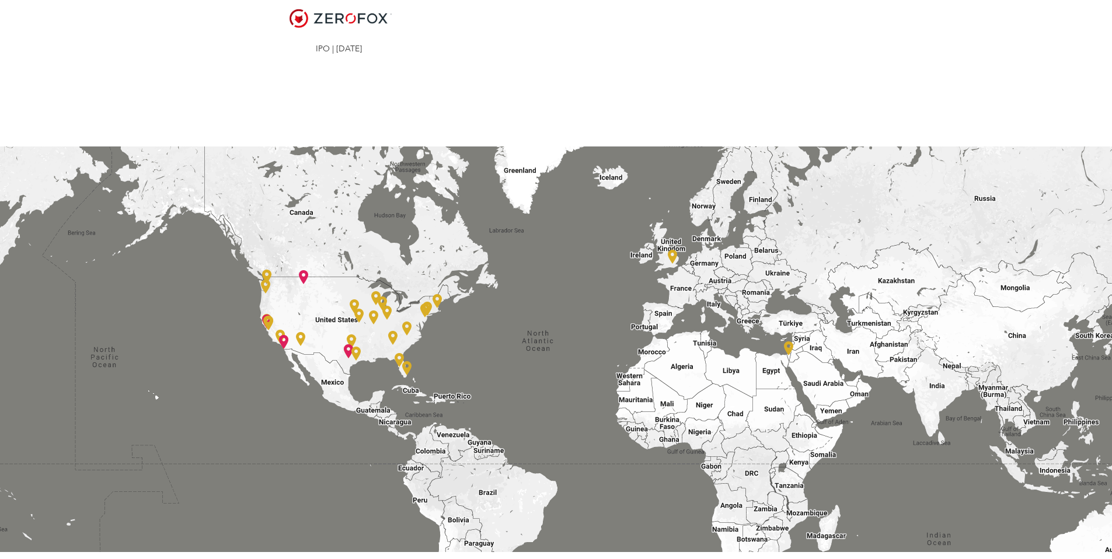
drag, startPoint x: 568, startPoint y: 340, endPoint x: 558, endPoint y: 312, distance: 29.7
click at [558, 312] on div at bounding box center [556, 356] width 1112 height 420
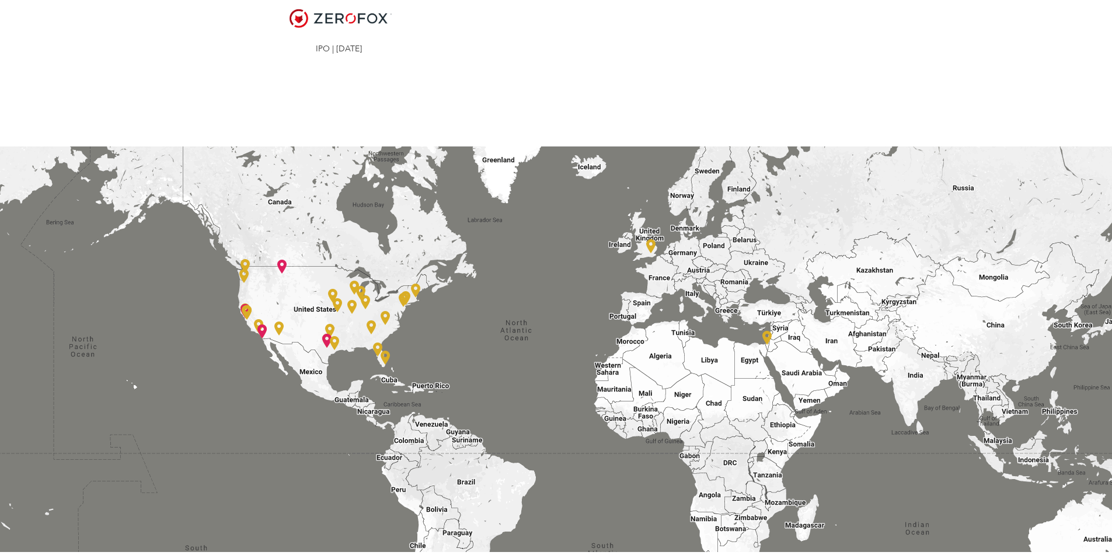
drag, startPoint x: 456, startPoint y: 308, endPoint x: 544, endPoint y: 315, distance: 88.4
click at [544, 315] on div at bounding box center [556, 356] width 1112 height 420
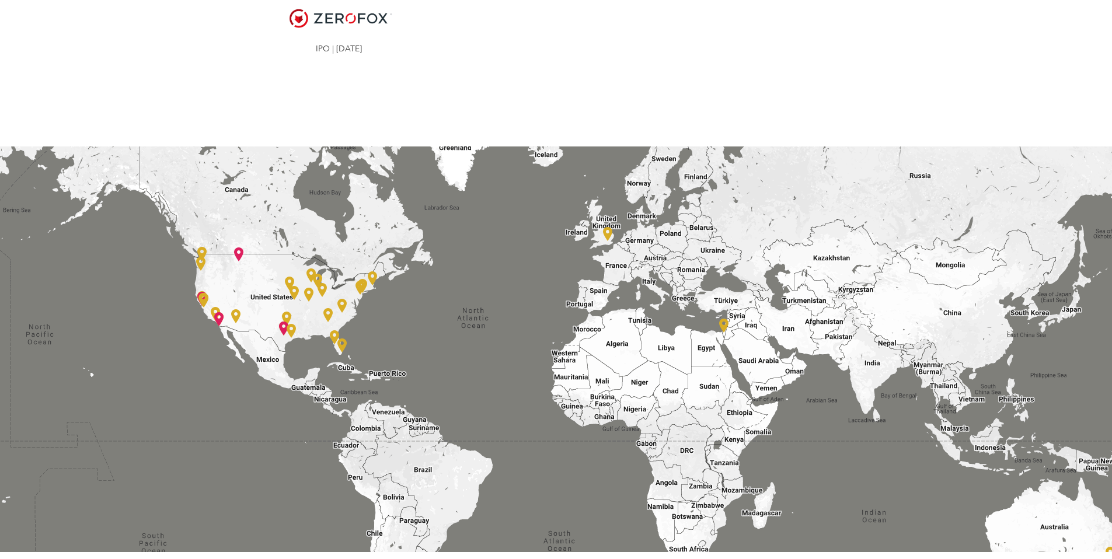
drag, startPoint x: 725, startPoint y: 315, endPoint x: 582, endPoint y: 295, distance: 145.0
click at [582, 295] on div at bounding box center [556, 356] width 1112 height 420
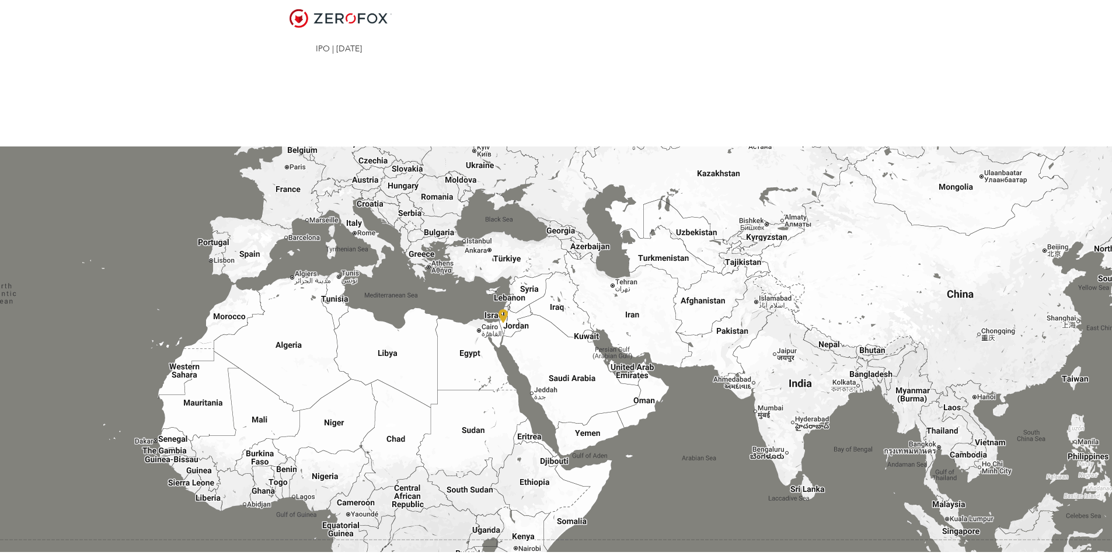
drag, startPoint x: 604, startPoint y: 296, endPoint x: 672, endPoint y: 296, distance: 68.3
click at [672, 296] on div at bounding box center [556, 356] width 1112 height 420
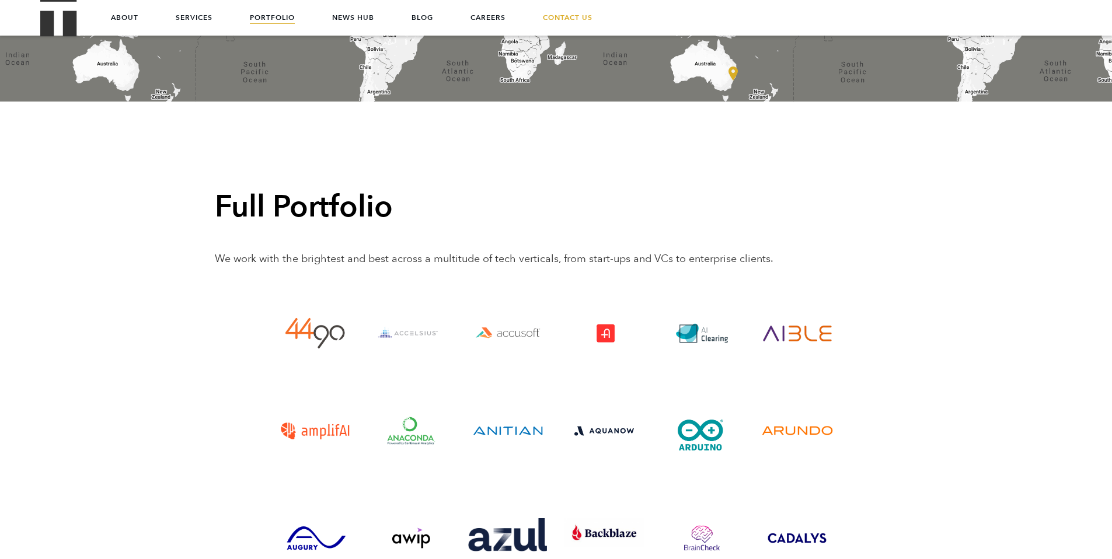
scroll to position [2512, 0]
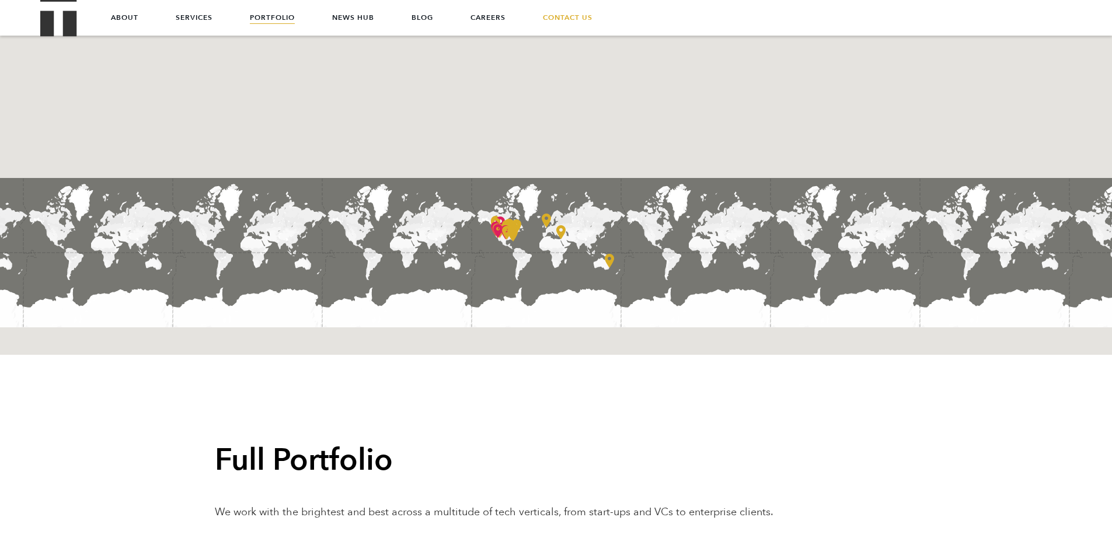
drag, startPoint x: 423, startPoint y: 240, endPoint x: 452, endPoint y: 256, distance: 32.6
click at [452, 256] on div at bounding box center [556, 159] width 1112 height 420
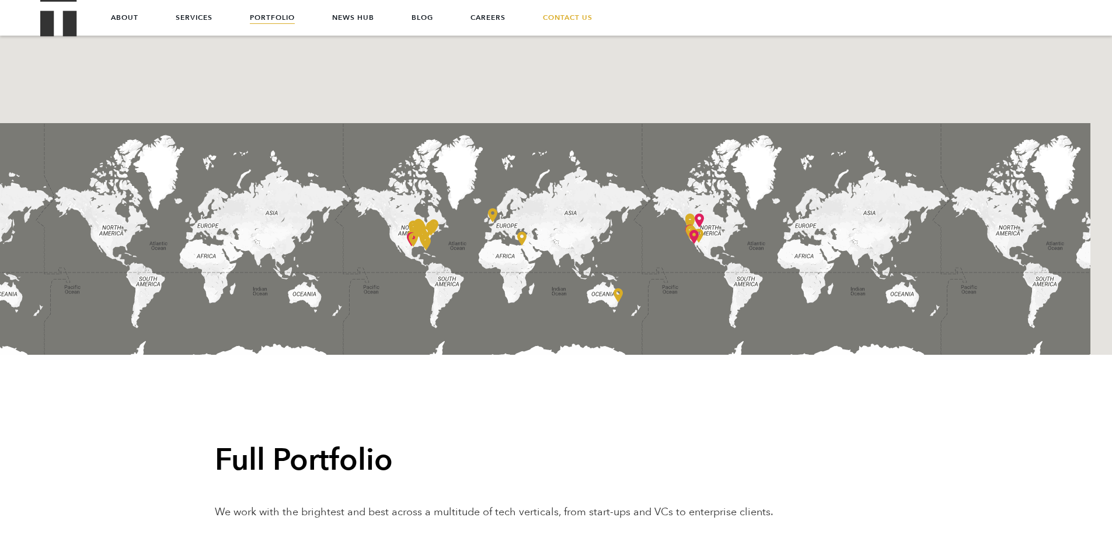
drag, startPoint x: 641, startPoint y: 239, endPoint x: 393, endPoint y: 237, distance: 248.0
click at [393, 237] on div at bounding box center [556, 159] width 1112 height 420
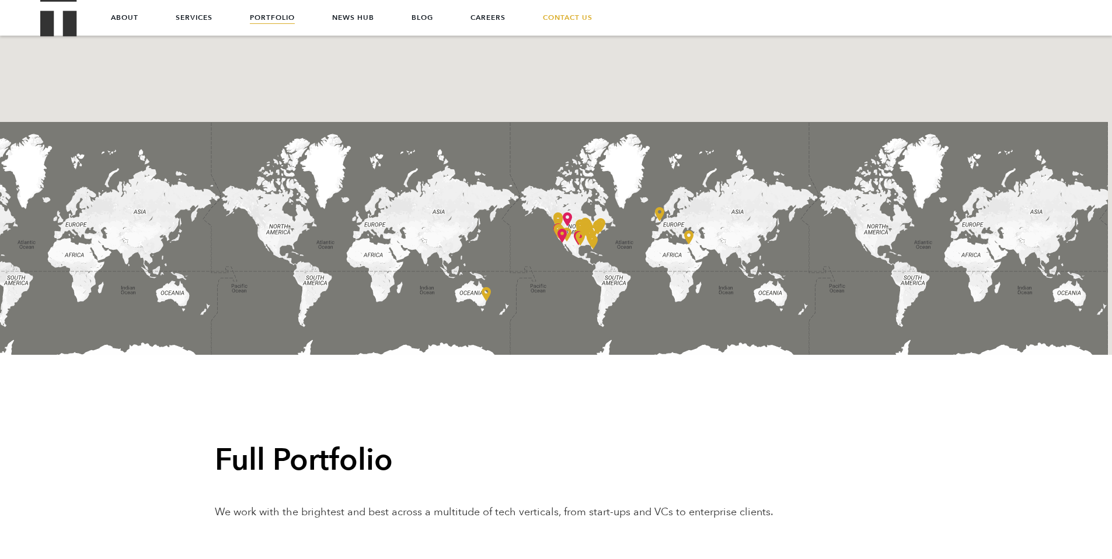
drag, startPoint x: 537, startPoint y: 238, endPoint x: 386, endPoint y: 239, distance: 151.1
click at [387, 239] on div at bounding box center [556, 159] width 1112 height 420
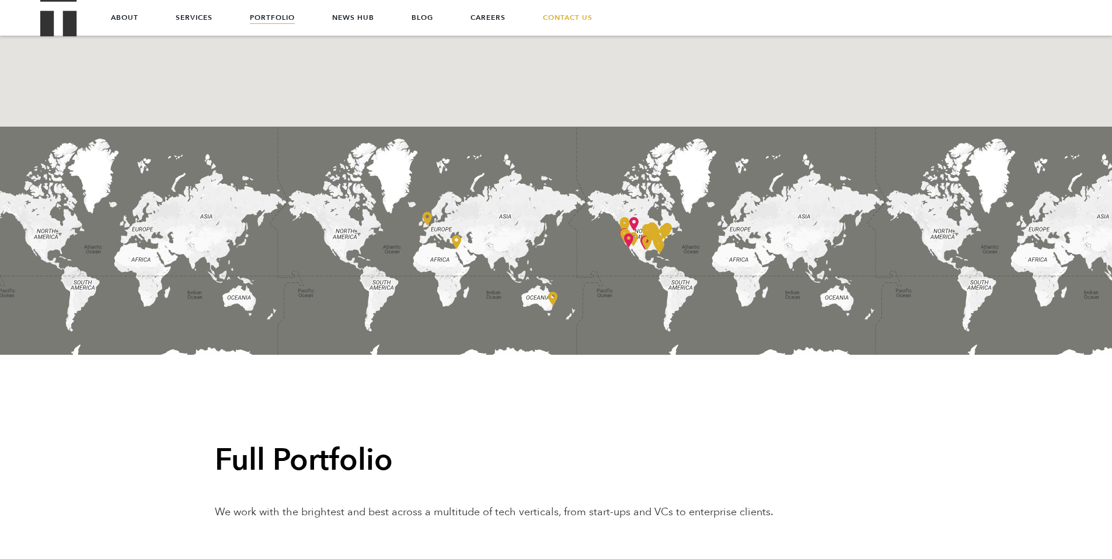
drag, startPoint x: 518, startPoint y: 231, endPoint x: 333, endPoint y: 233, distance: 185.0
click at [333, 233] on div at bounding box center [556, 159] width 1112 height 420
